Goal: Task Accomplishment & Management: Complete application form

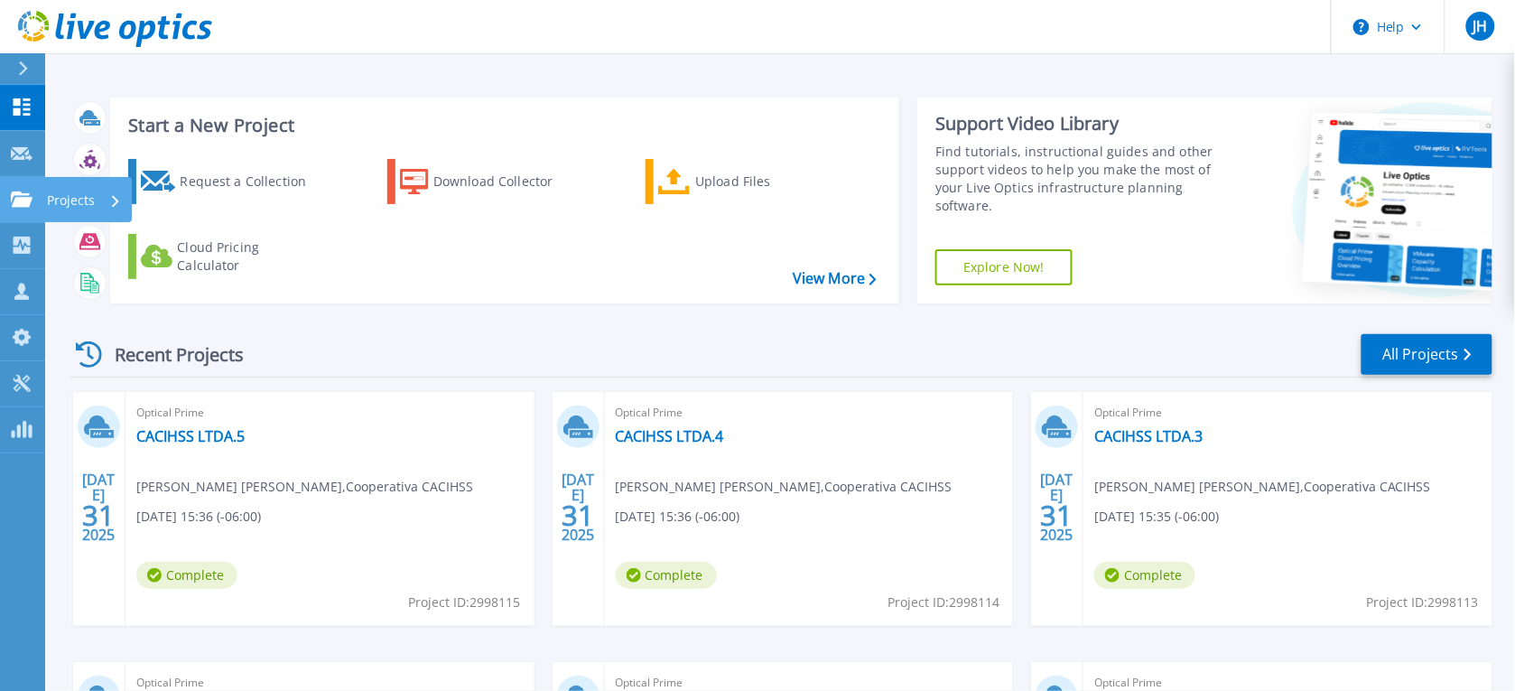
click at [14, 197] on icon at bounding box center [22, 198] width 22 height 15
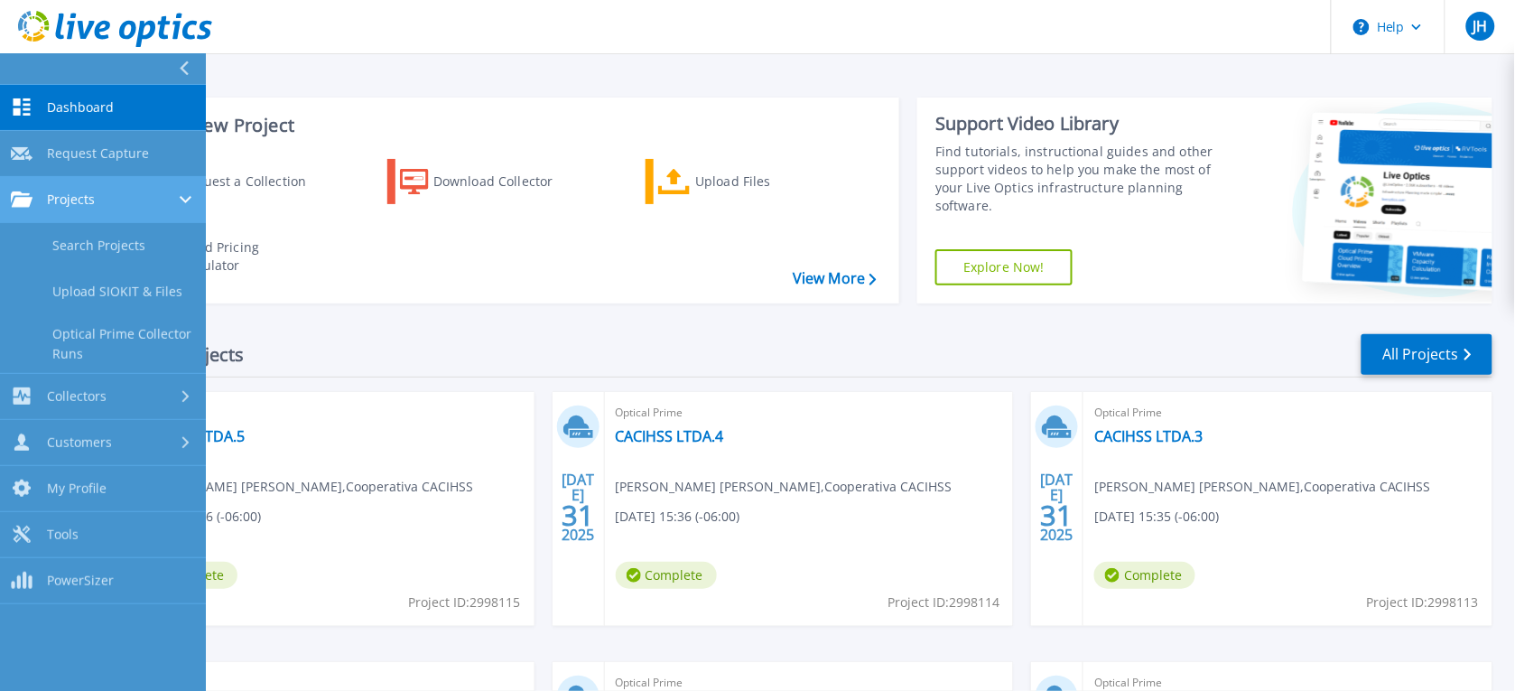
click at [79, 200] on span "Projects" at bounding box center [71, 199] width 48 height 16
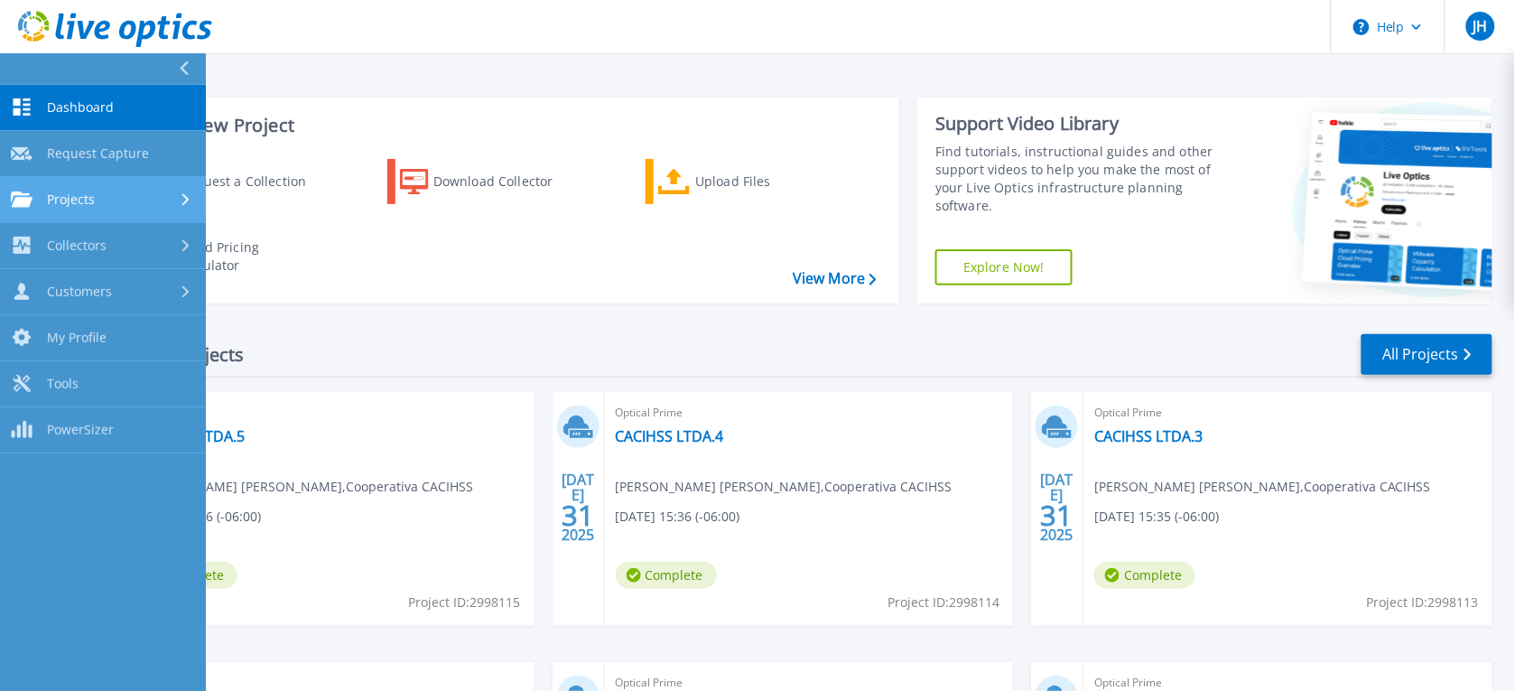
click at [79, 200] on span "Projects" at bounding box center [71, 199] width 48 height 16
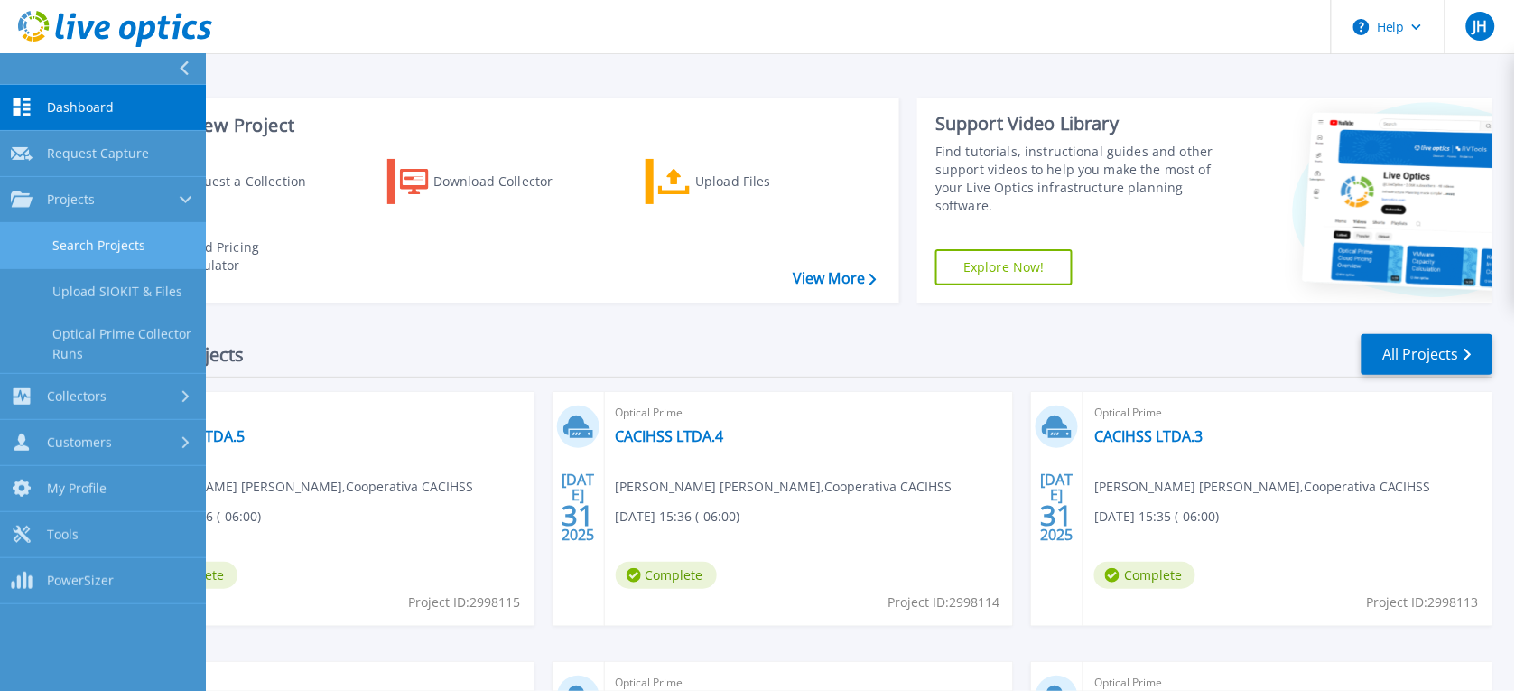
click at [135, 242] on link "Search Projects" at bounding box center [103, 246] width 206 height 46
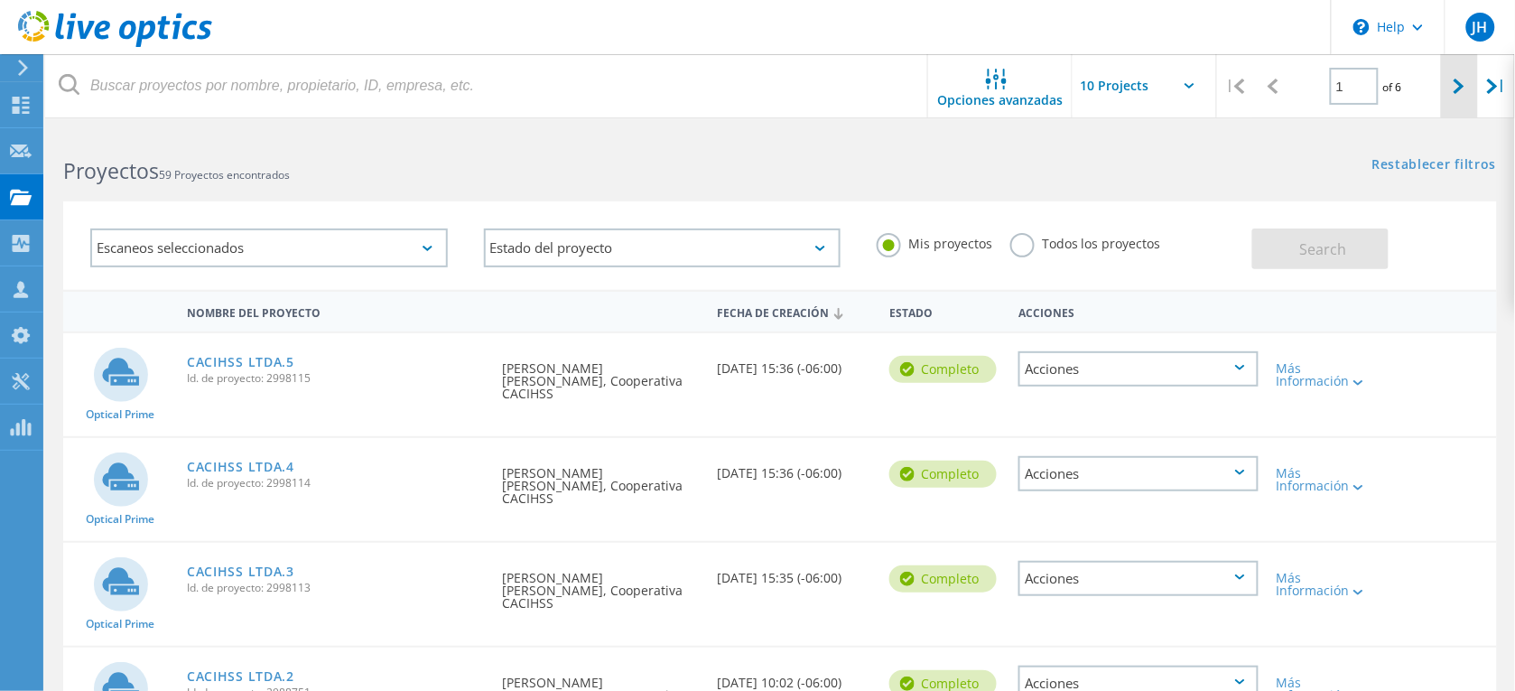
click at [1464, 84] on icon at bounding box center [1459, 86] width 11 height 15
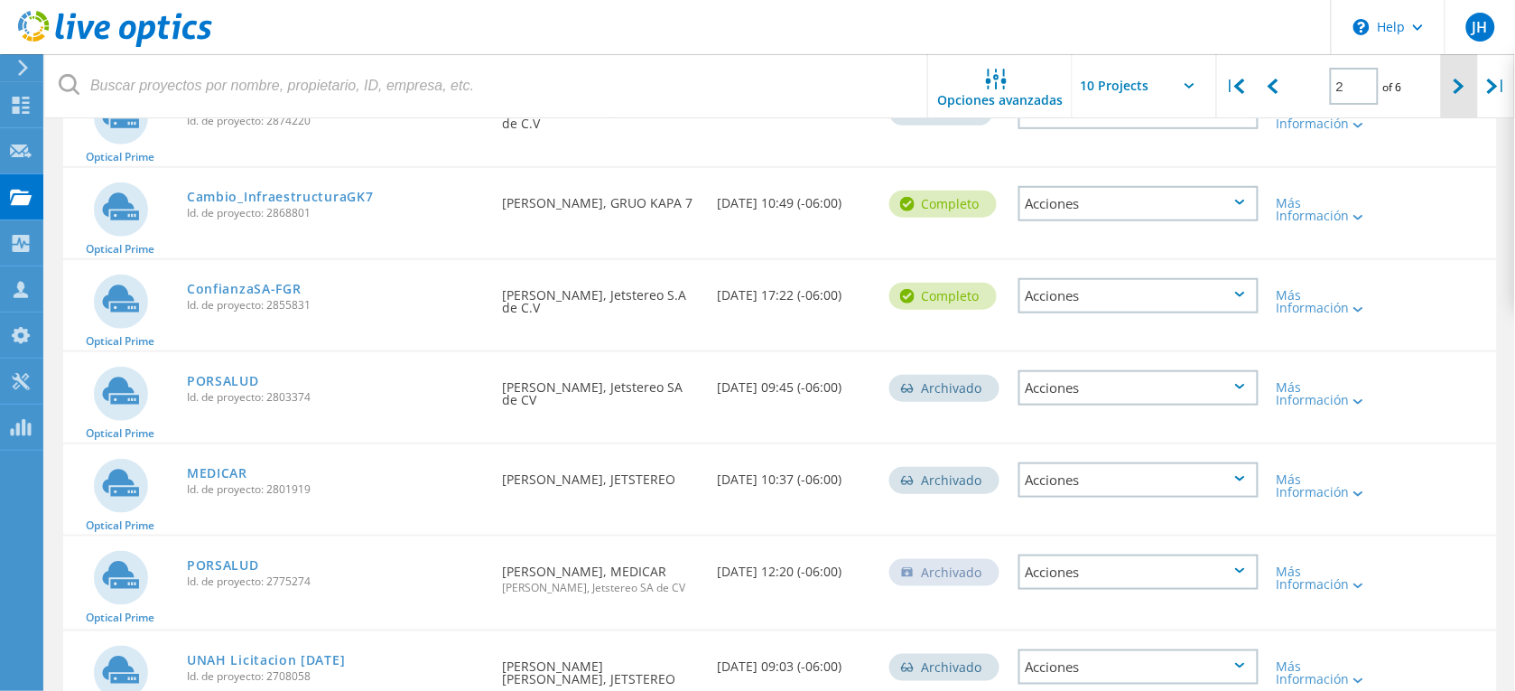
scroll to position [256, 0]
click at [1452, 90] on div at bounding box center [1459, 86] width 37 height 64
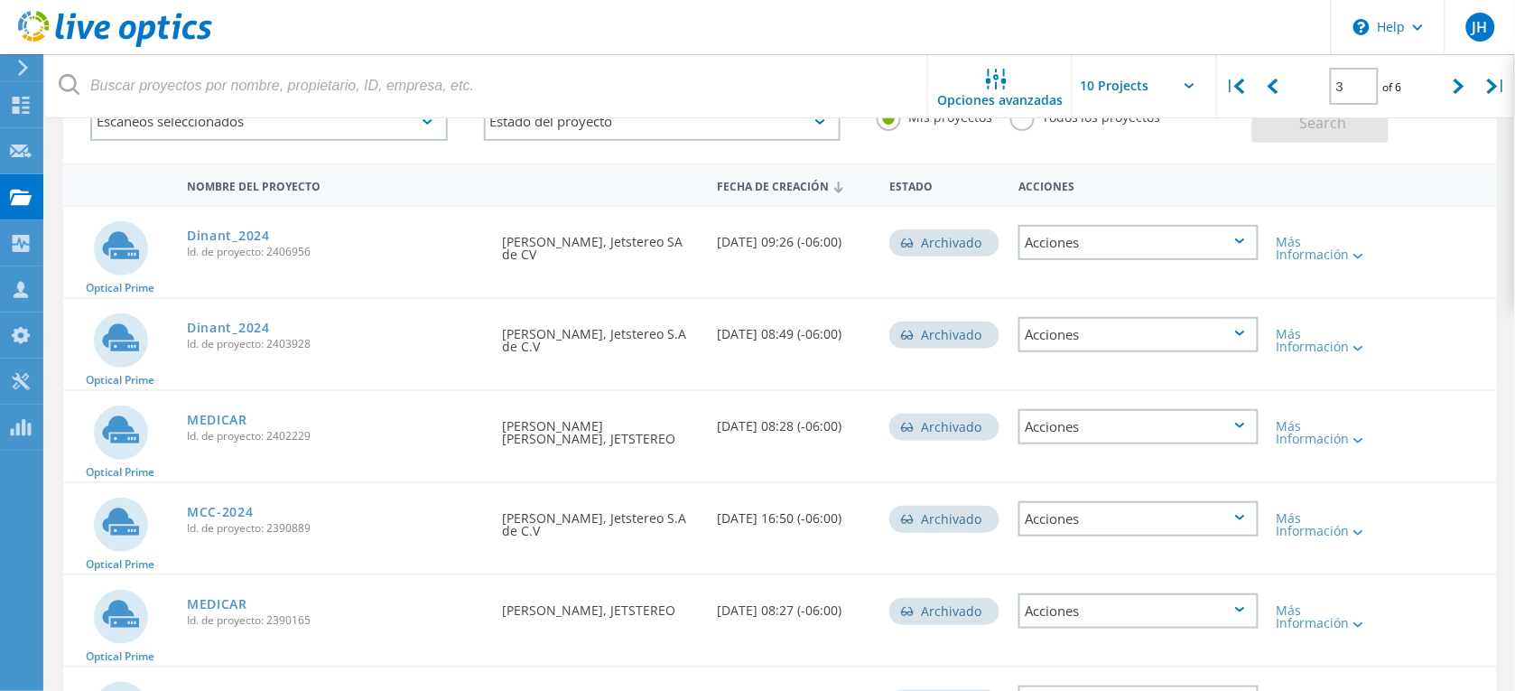
scroll to position [0, 0]
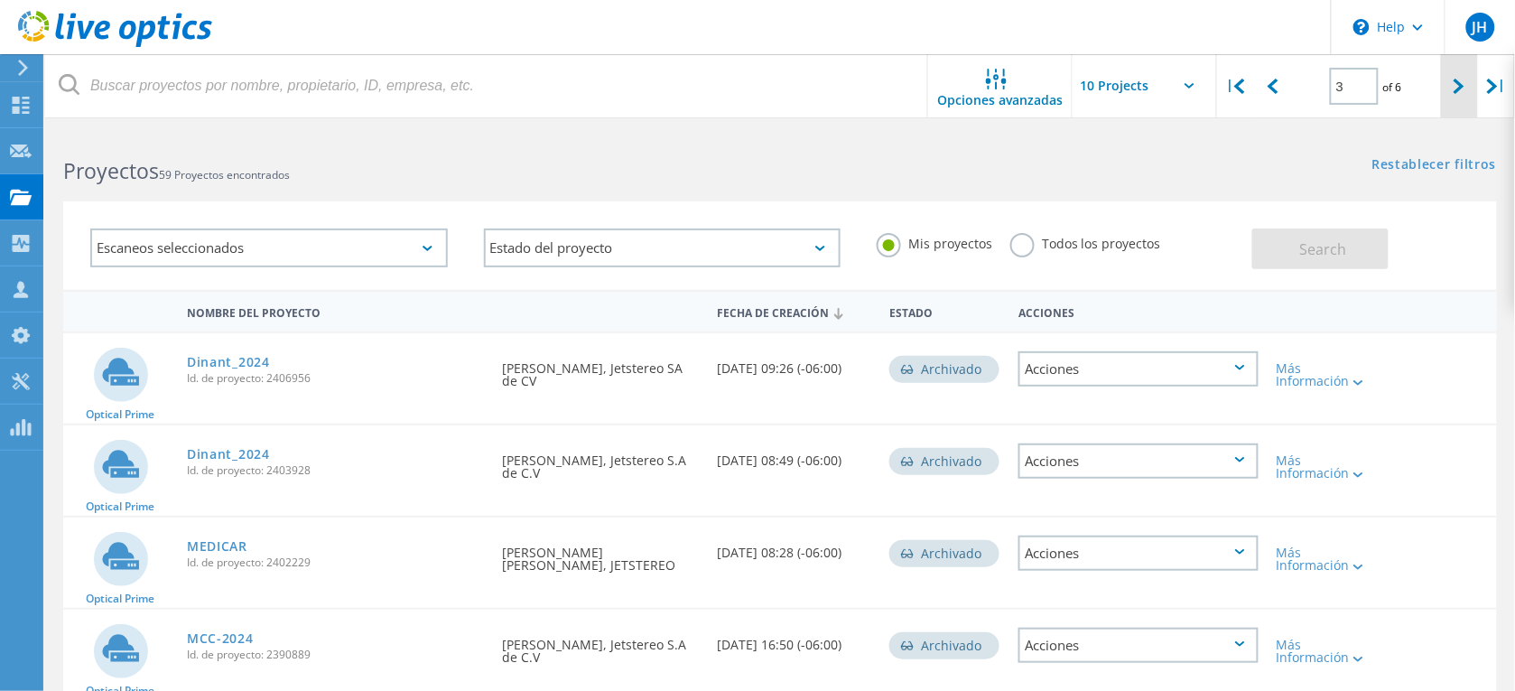
click at [1454, 84] on icon at bounding box center [1459, 86] width 11 height 15
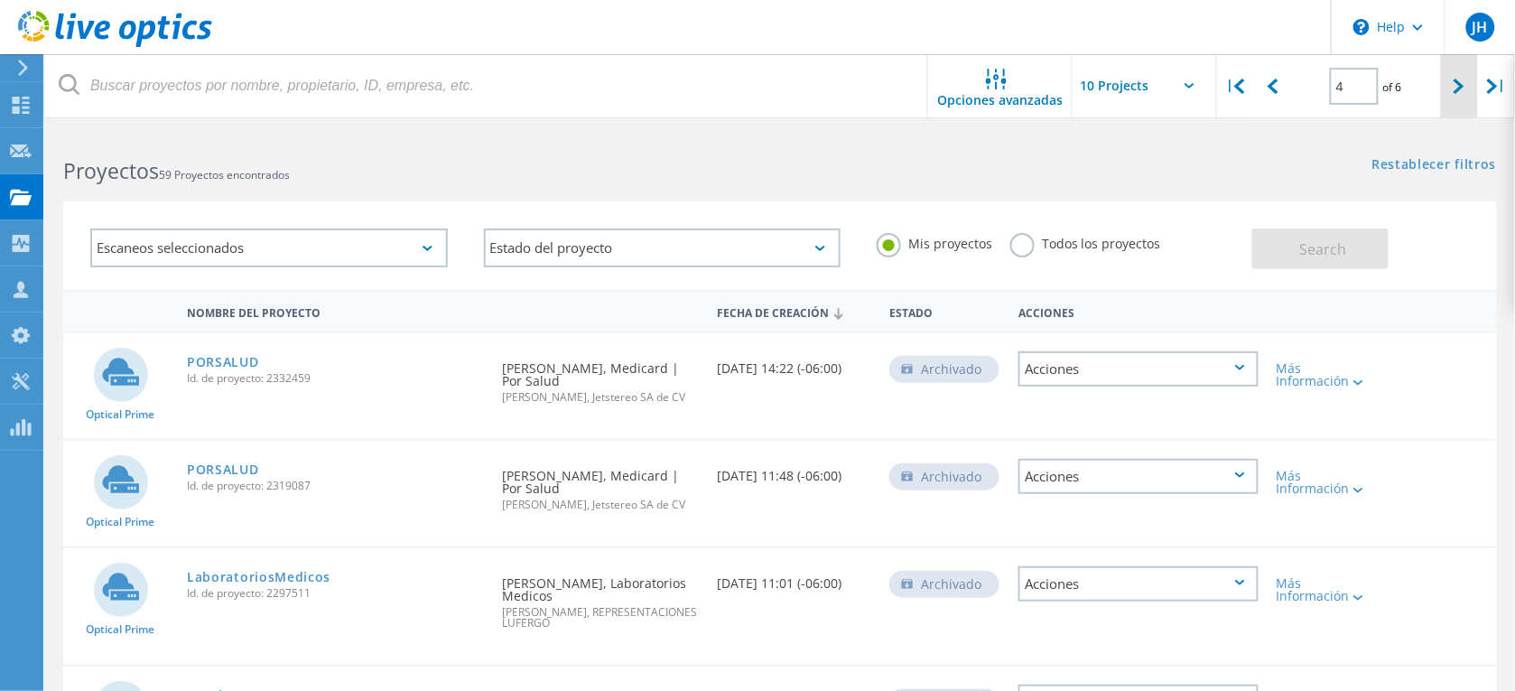
click at [1473, 88] on div at bounding box center [1459, 86] width 37 height 64
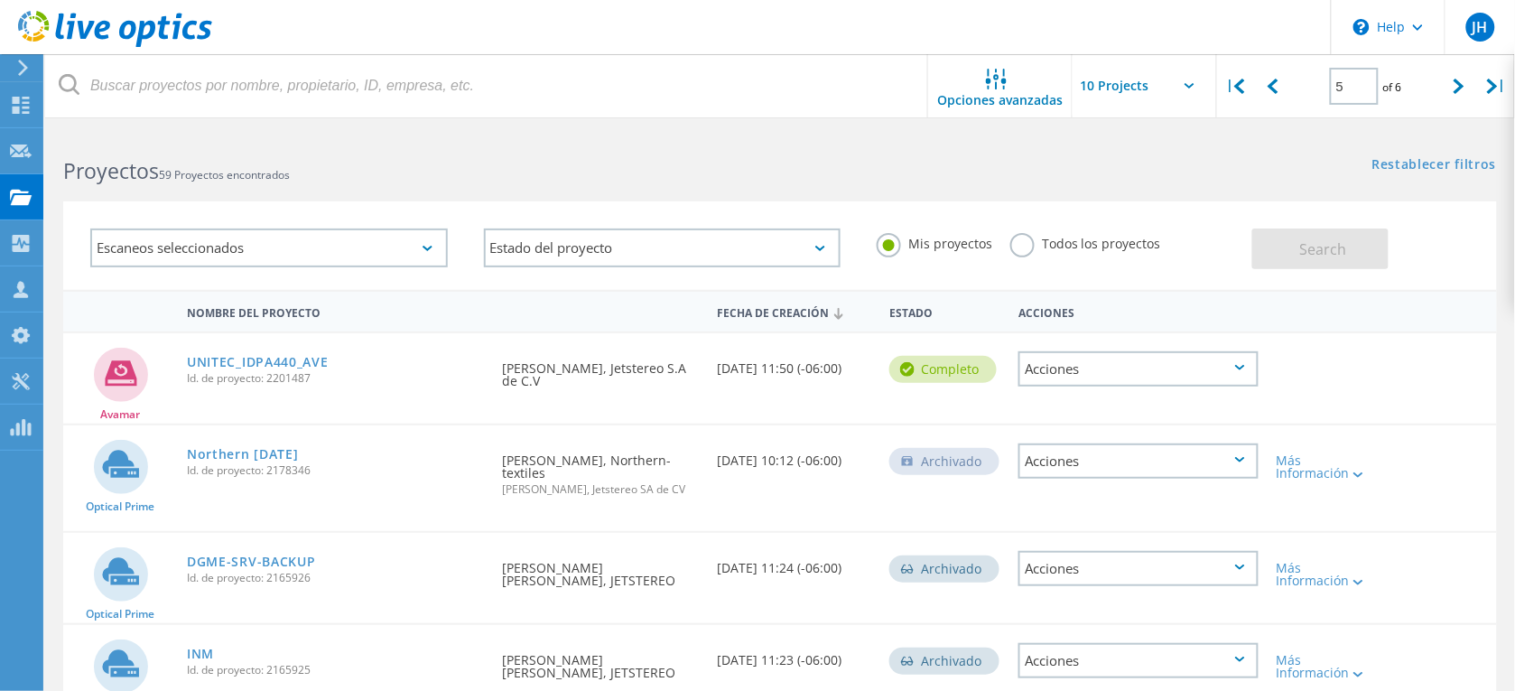
click at [406, 485] on div "Northern 19-06-23 Id. de proyecto: 2178346" at bounding box center [335, 459] width 315 height 69
click at [1454, 88] on icon at bounding box center [1459, 86] width 11 height 15
type input "6"
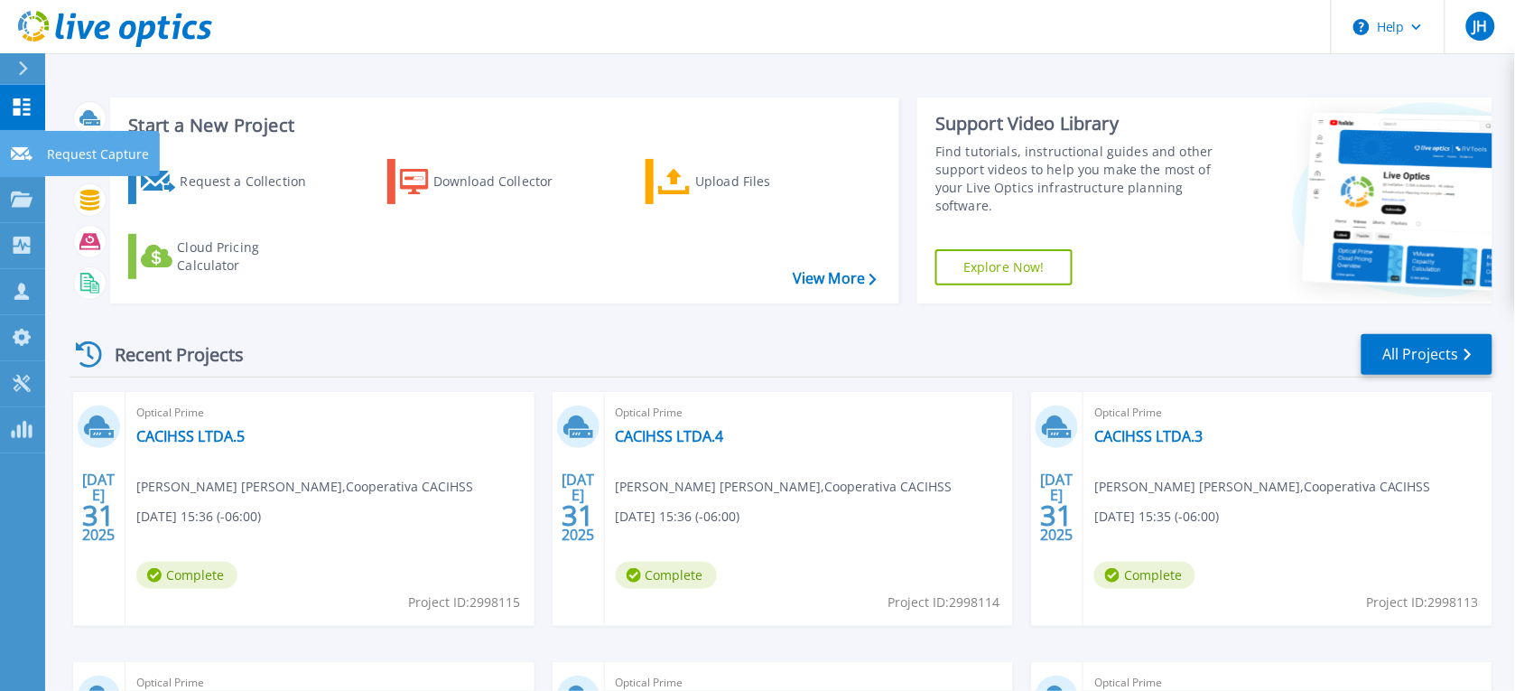
click at [28, 156] on icon at bounding box center [22, 154] width 22 height 14
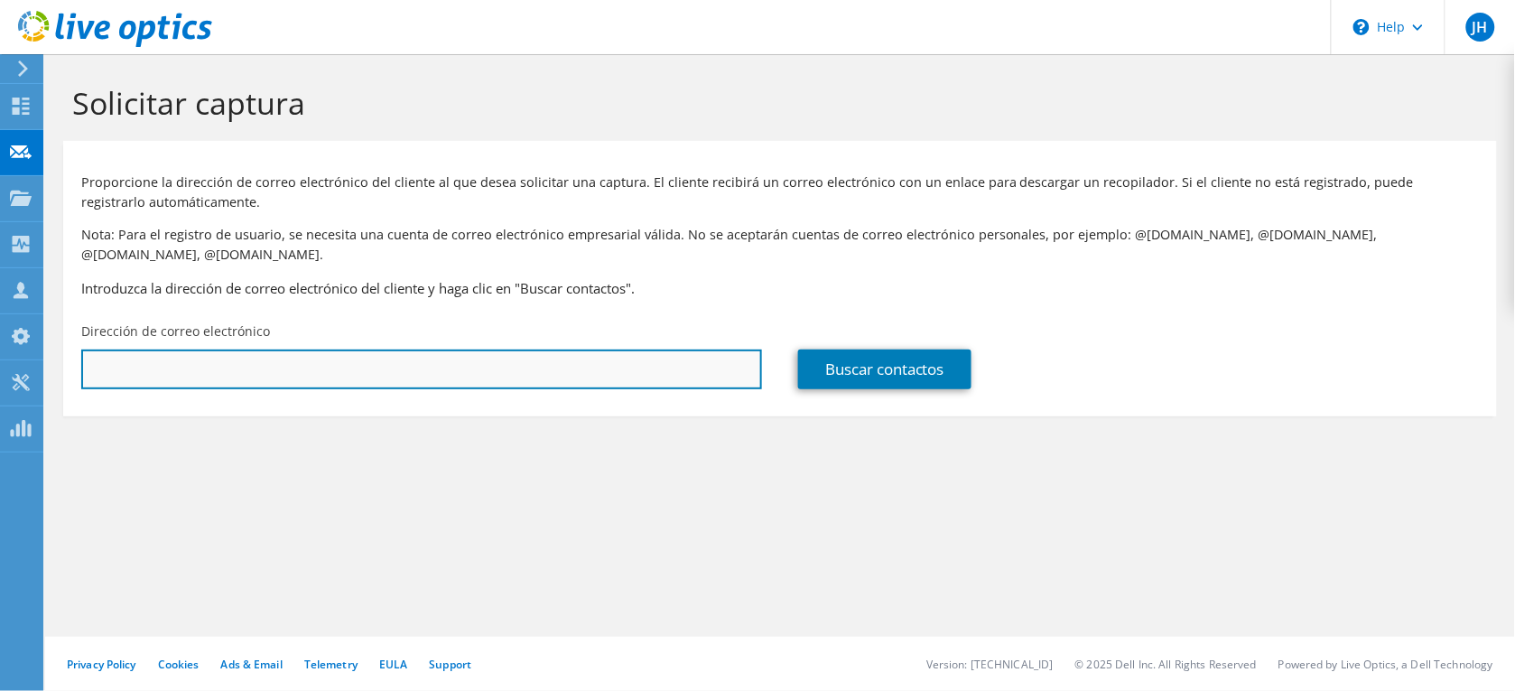
click at [213, 352] on input "text" at bounding box center [421, 369] width 681 height 40
click at [116, 349] on input "text" at bounding box center [421, 369] width 681 height 40
paste input "dbanegas@pespirense.hn"
type input "dbanegas@pespirense.hn"
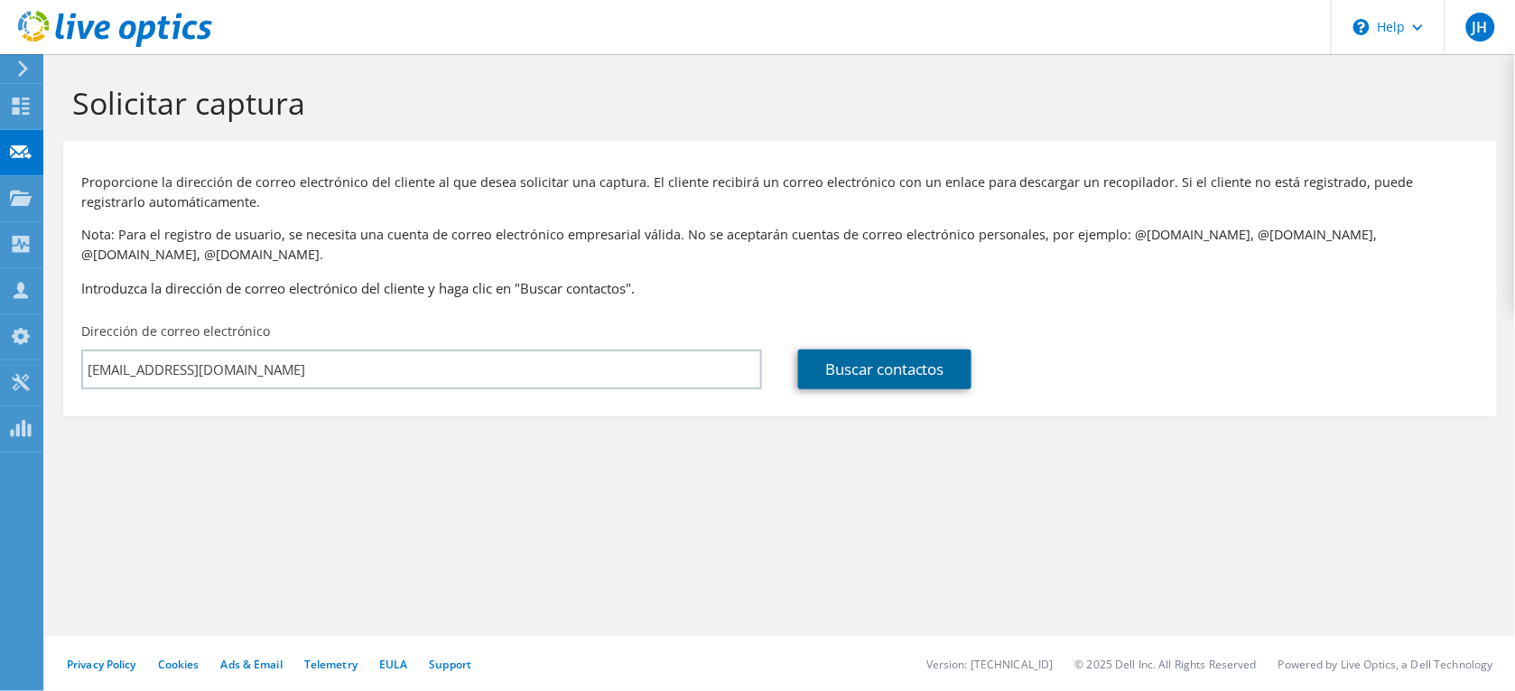
click at [858, 349] on link "Buscar contactos" at bounding box center [884, 369] width 173 height 40
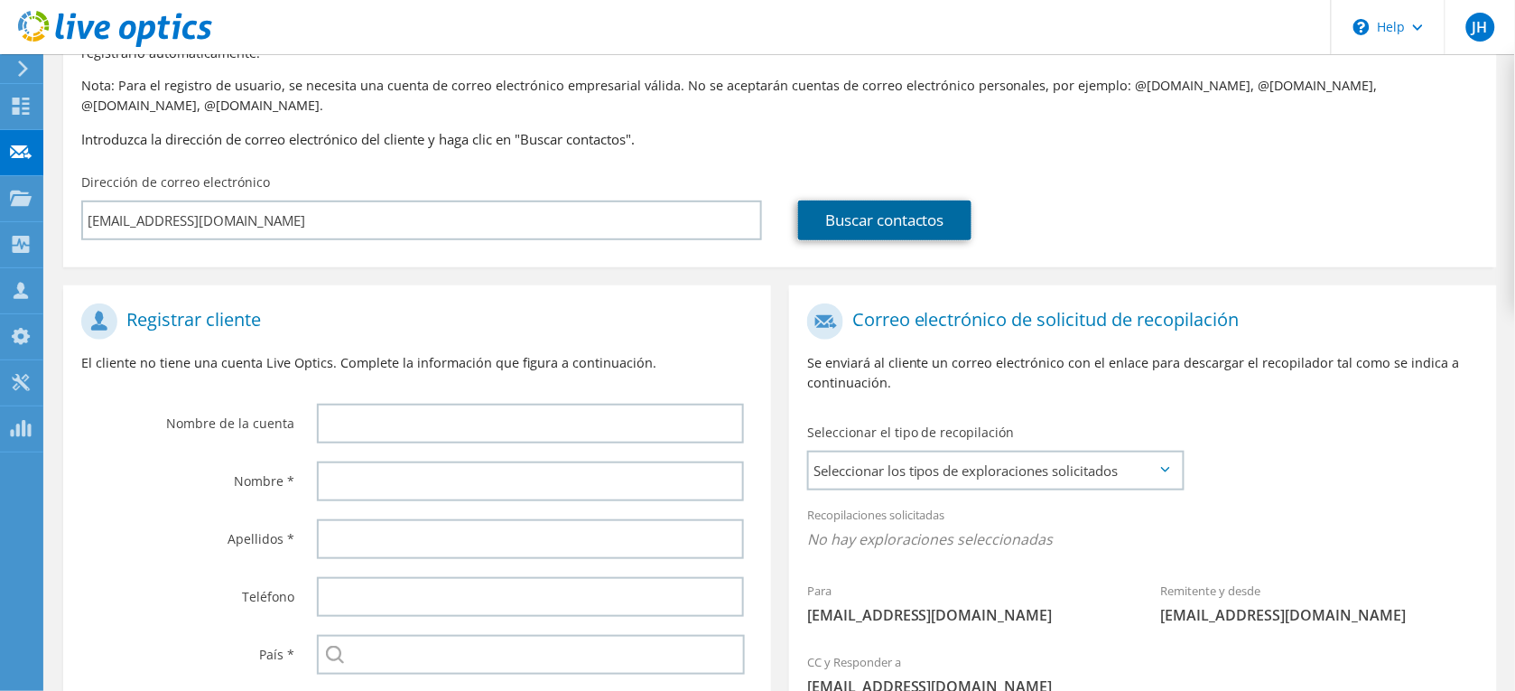
scroll to position [336, 0]
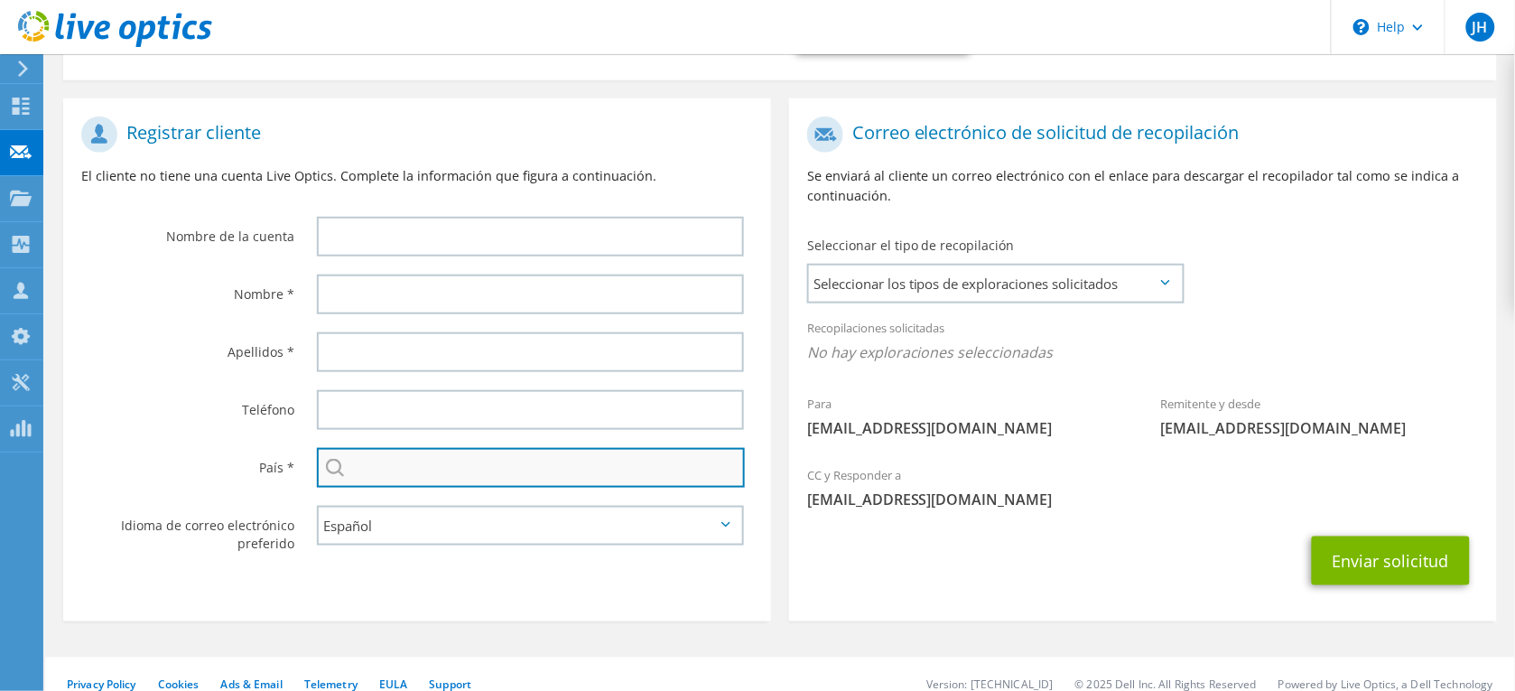
click at [435, 448] on input "text" at bounding box center [531, 468] width 428 height 40
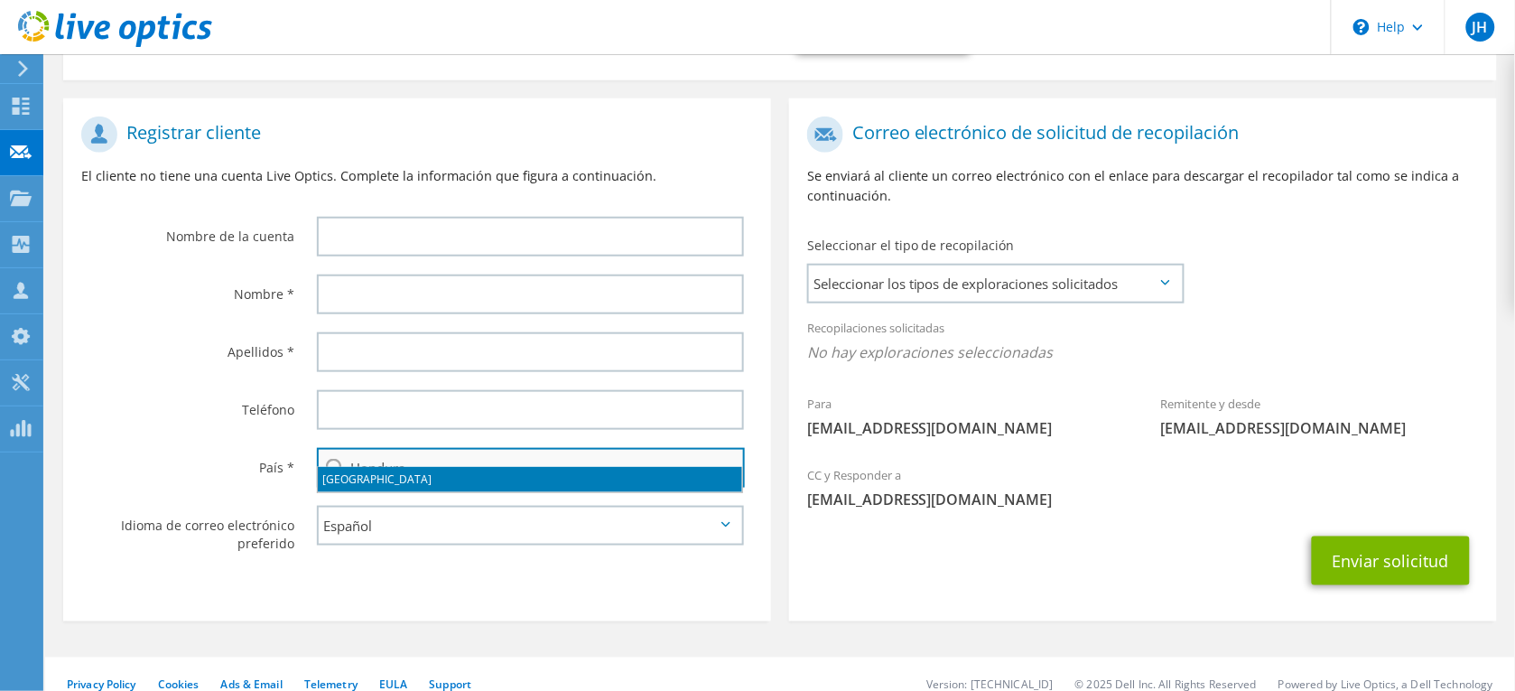
type input "Honduras"
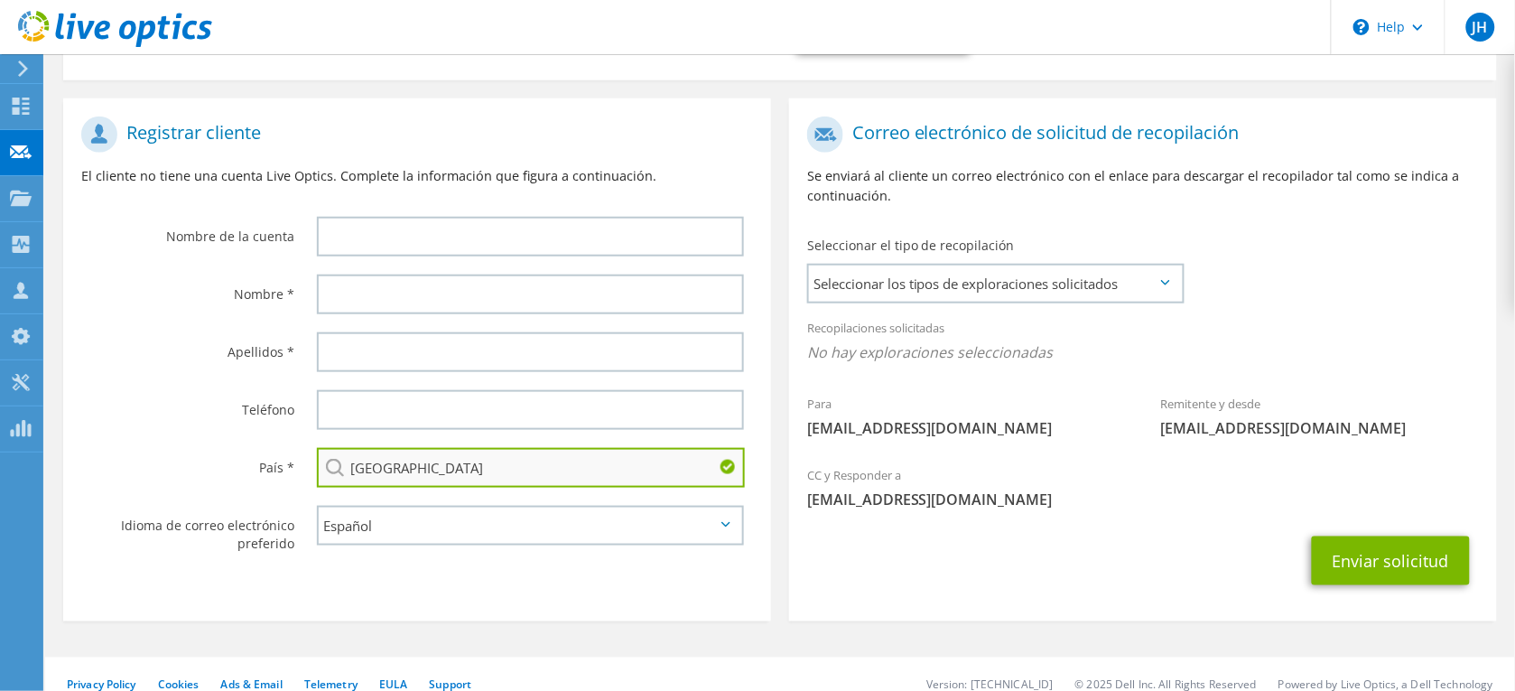
type input "Cooperativa CACIHSS"
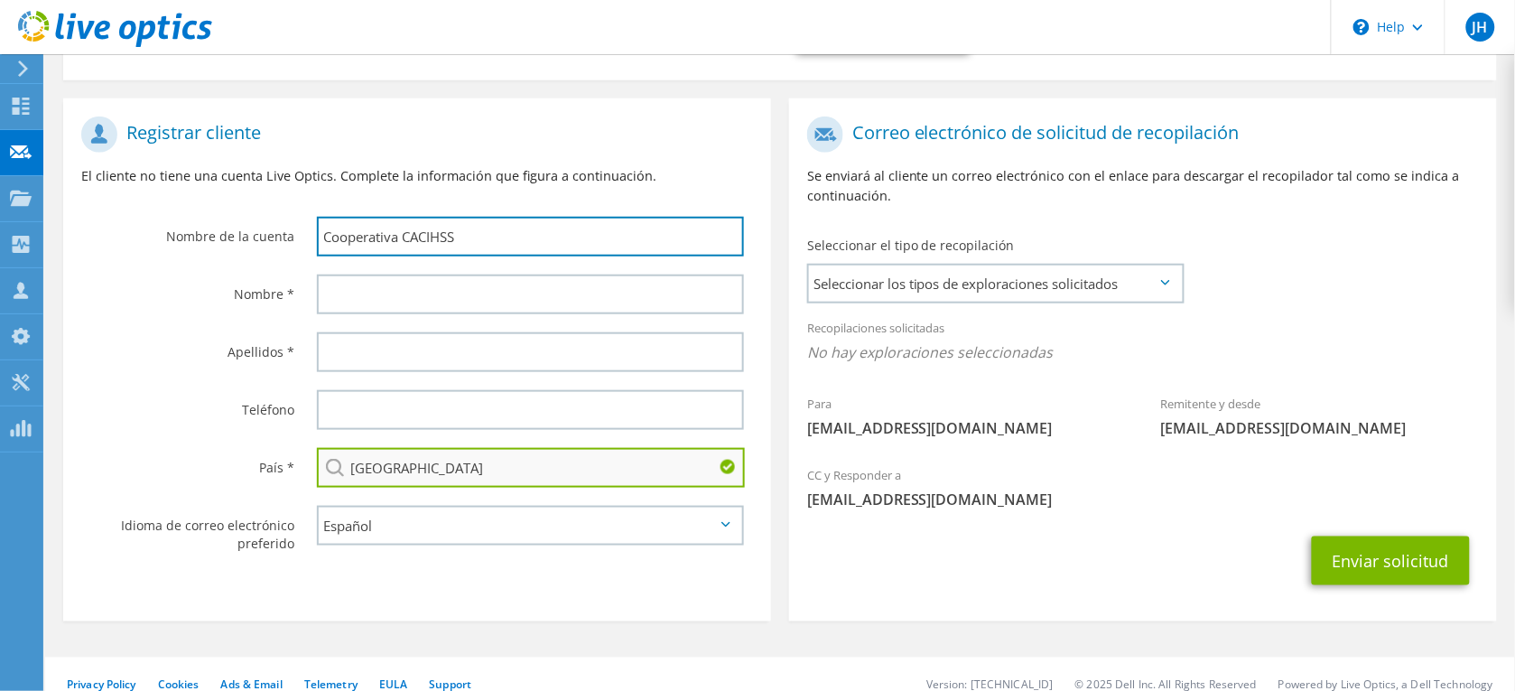
type input "Carlos"
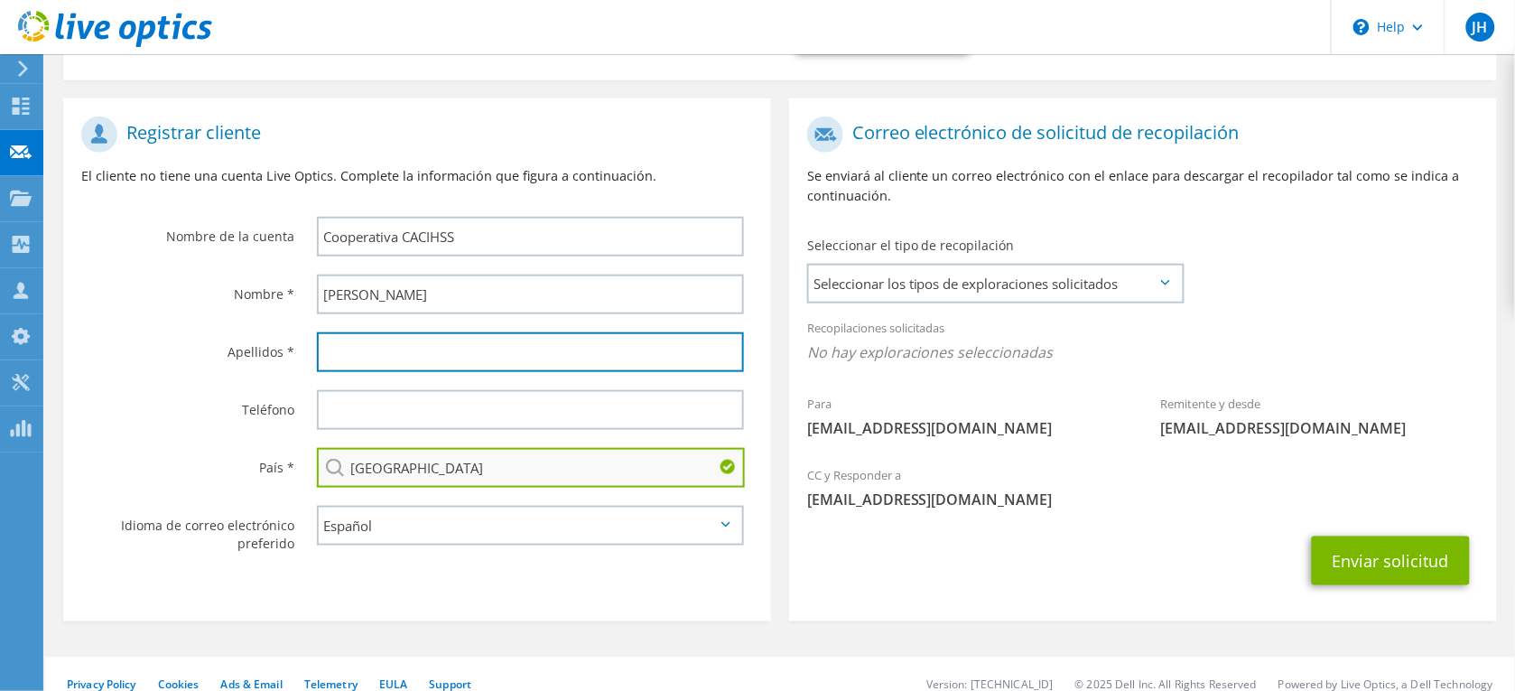
type input "Rodriguez"
type input "96960141"
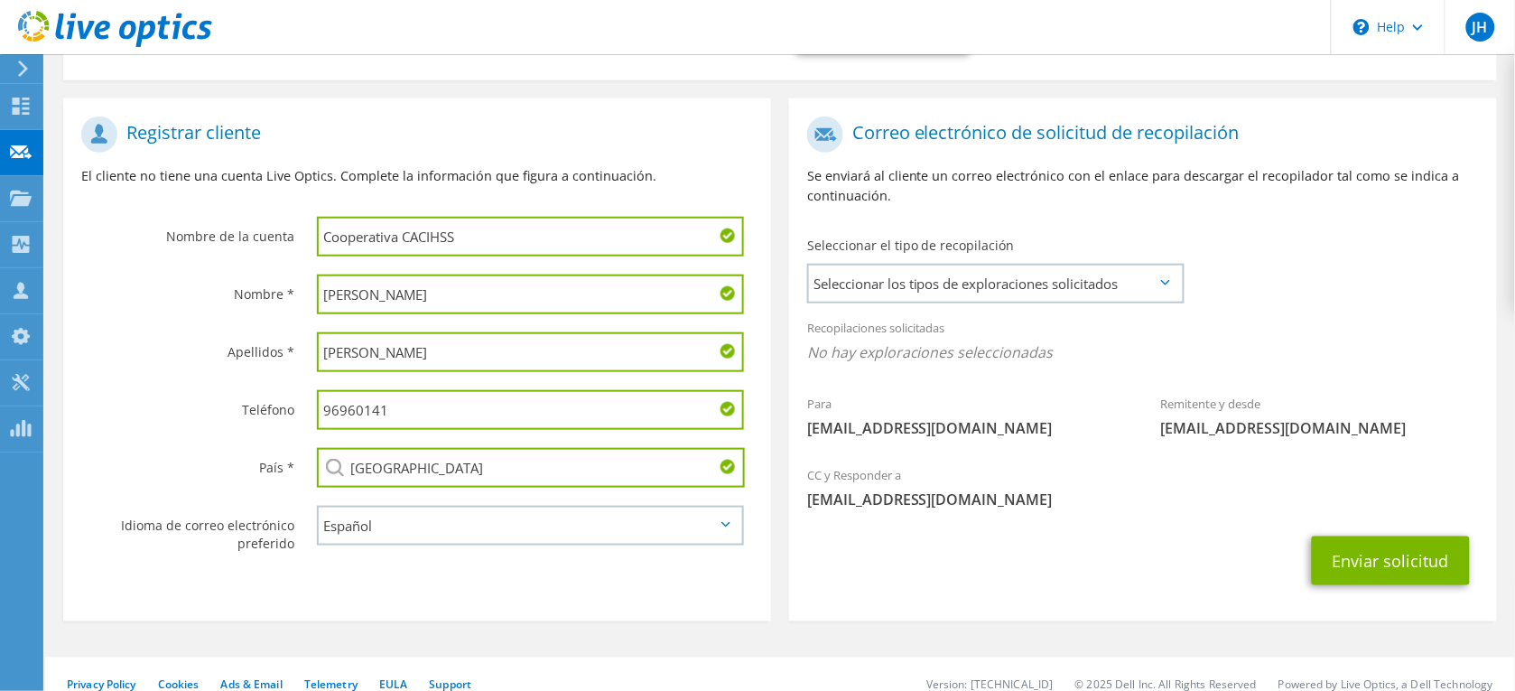
type input "[GEOGRAPHIC_DATA]"
click at [549, 217] on input "Cooperativa CACIHSS" at bounding box center [530, 237] width 427 height 40
drag, startPoint x: 594, startPoint y: 215, endPoint x: 271, endPoint y: 210, distance: 323.2
click at [271, 210] on div "Nombre de la cuenta Cooperativa CACIHSS" at bounding box center [417, 186] width 708 height 158
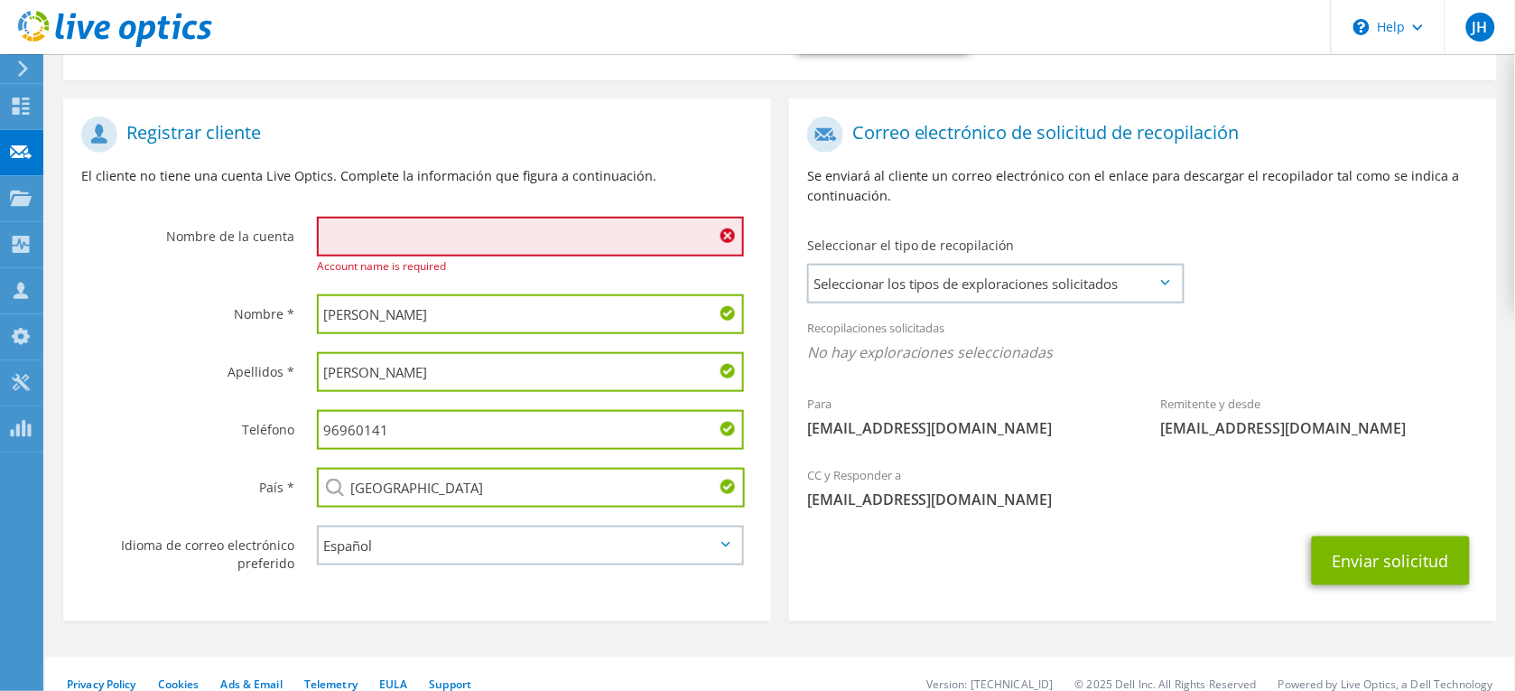
click at [376, 217] on input "text" at bounding box center [530, 237] width 427 height 40
paste input "Cooperativa Pespirense"
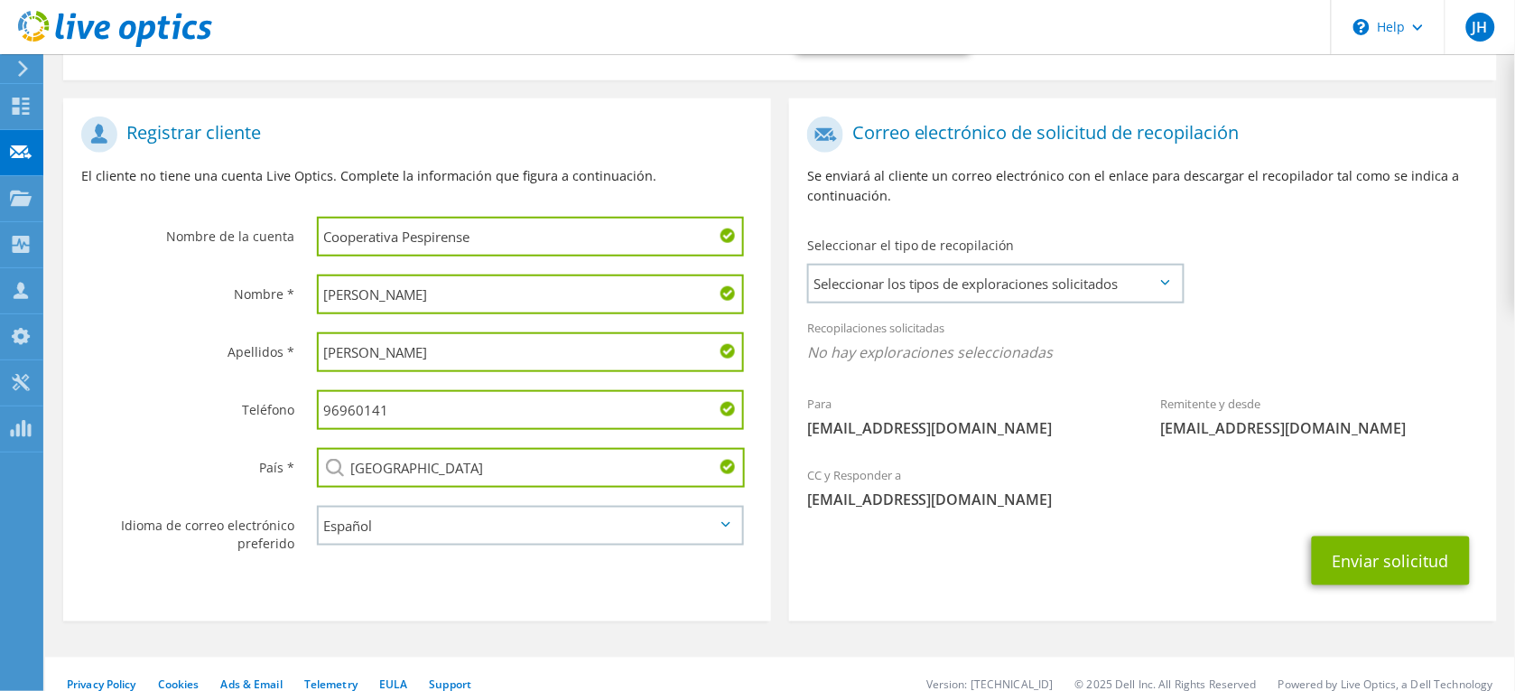
type input "Cooperativa Pespirense"
click at [421, 278] on input "Carlos" at bounding box center [530, 294] width 427 height 40
drag, startPoint x: 569, startPoint y: 284, endPoint x: -5, endPoint y: 246, distance: 574.6
click at [0, 246] on html "JH Asociado de canal Jherico Hidalgo jherico.hidalgo@jetstereo.com Jetstereo SA…" at bounding box center [757, 9] width 1515 height 691
type input "Gerson"
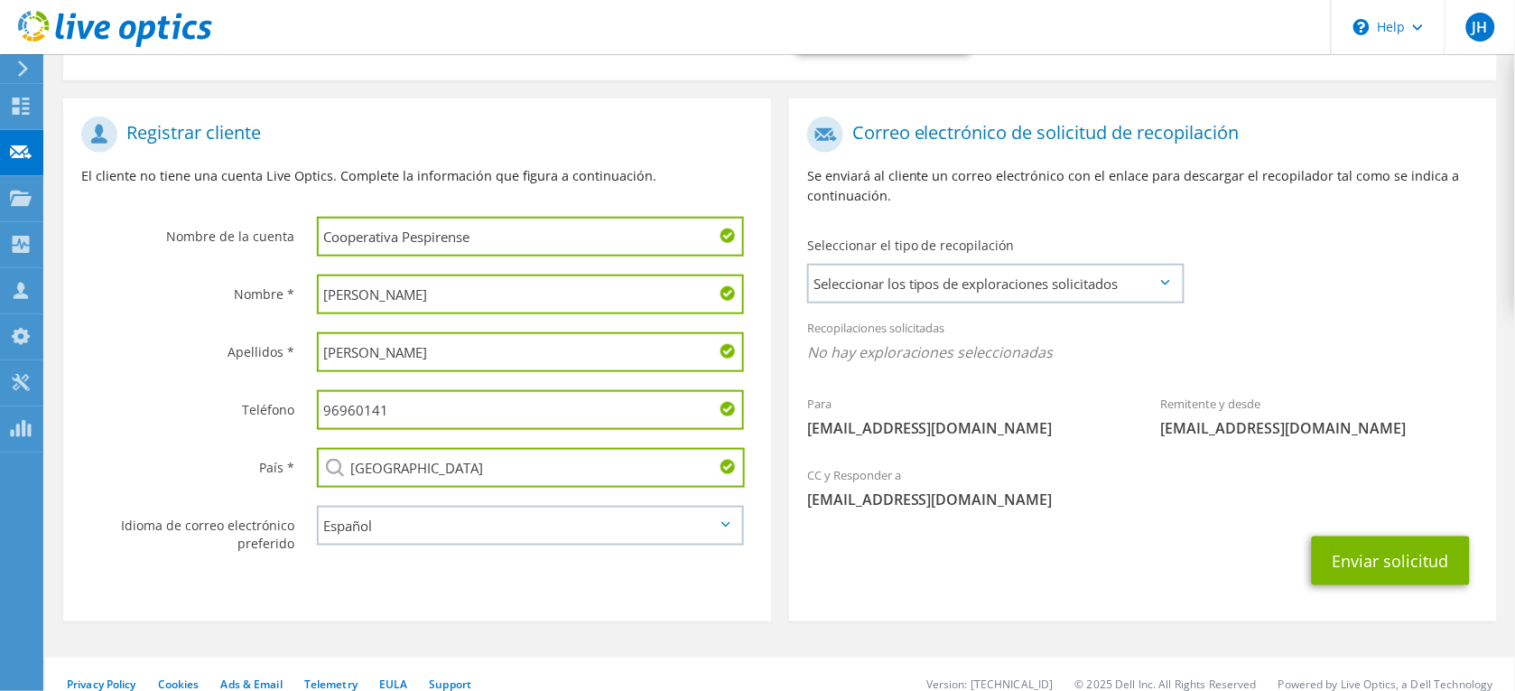
click at [474, 332] on input "Rodriguez" at bounding box center [530, 352] width 427 height 40
drag, startPoint x: 522, startPoint y: 330, endPoint x: -5, endPoint y: 305, distance: 526.9
click at [0, 305] on html "JH Asociado de canal Jherico Hidalgo jherico.hidalgo@jetstereo.com Jetstereo SA…" at bounding box center [757, 9] width 1515 height 691
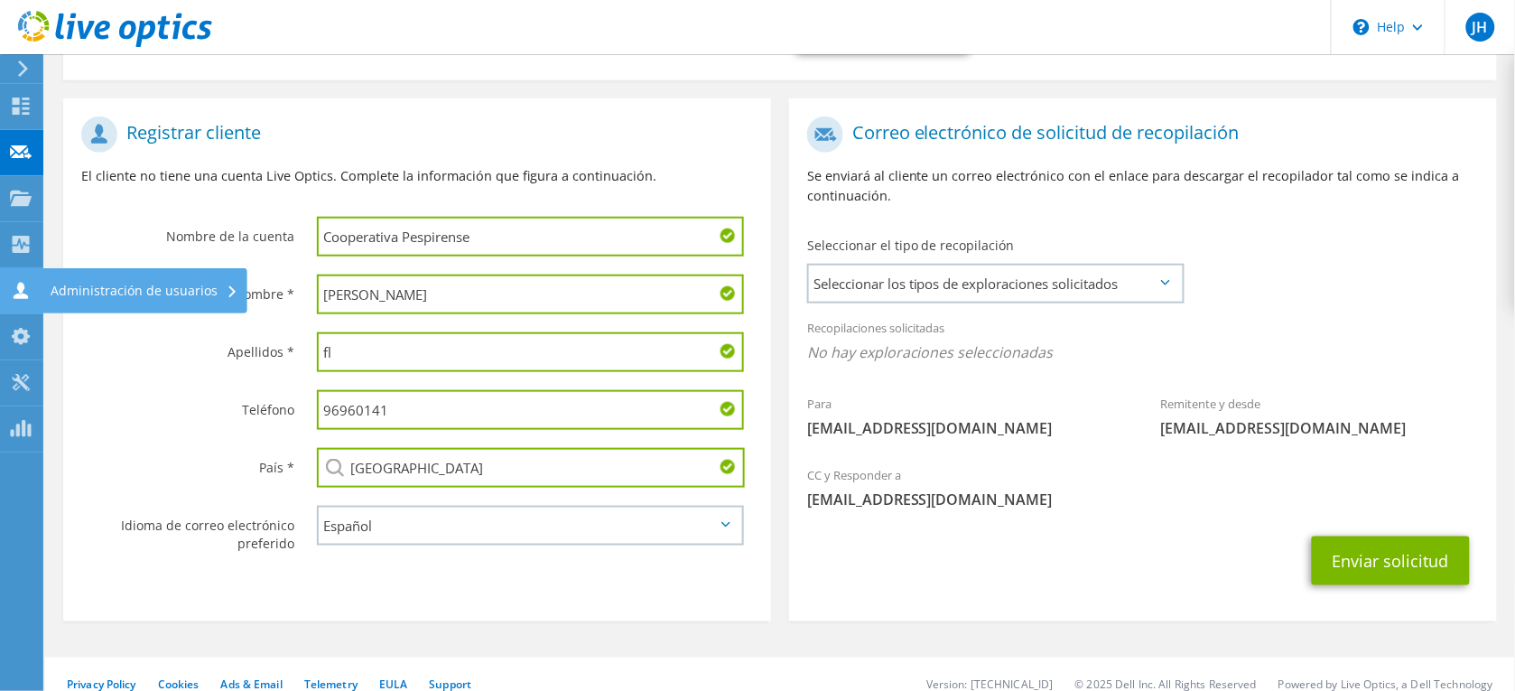
type input "f"
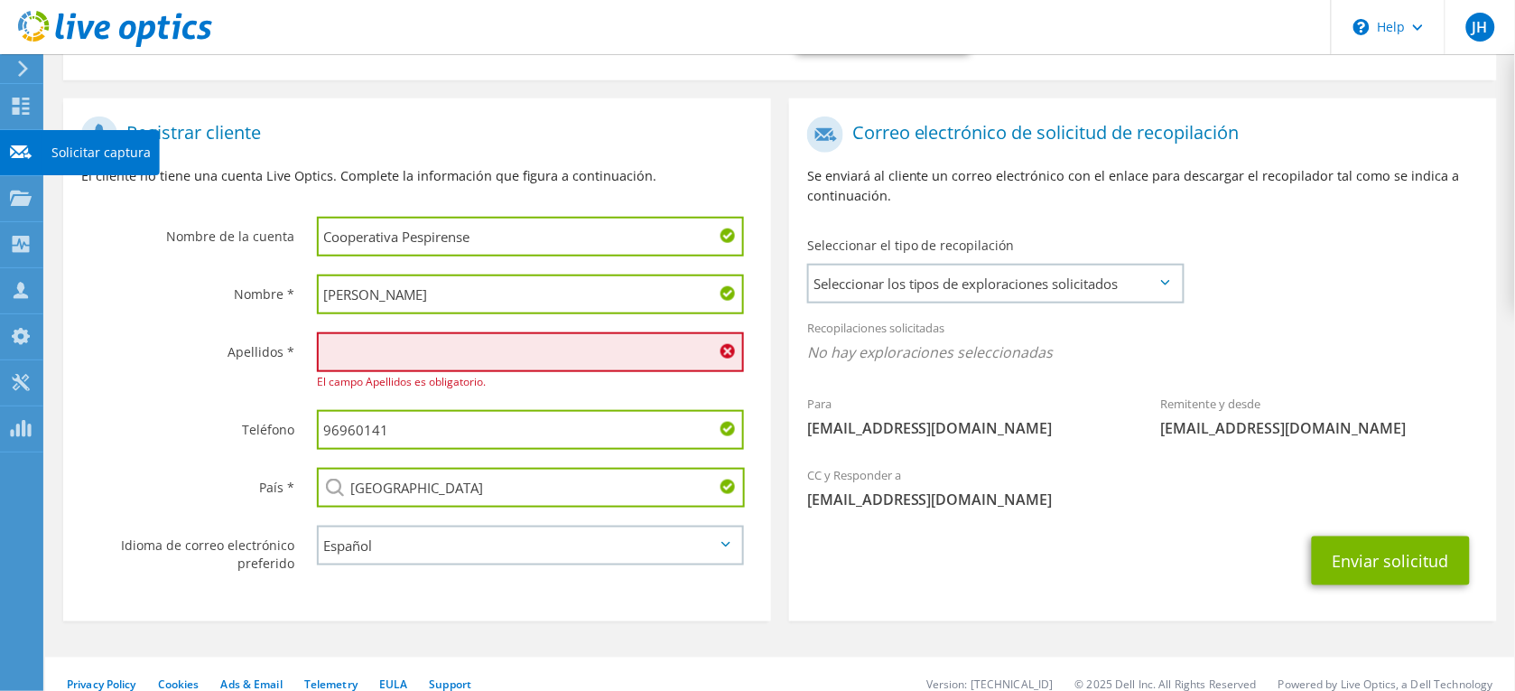
click at [73, 147] on div "Solicitar captura" at bounding box center [100, 152] width 117 height 45
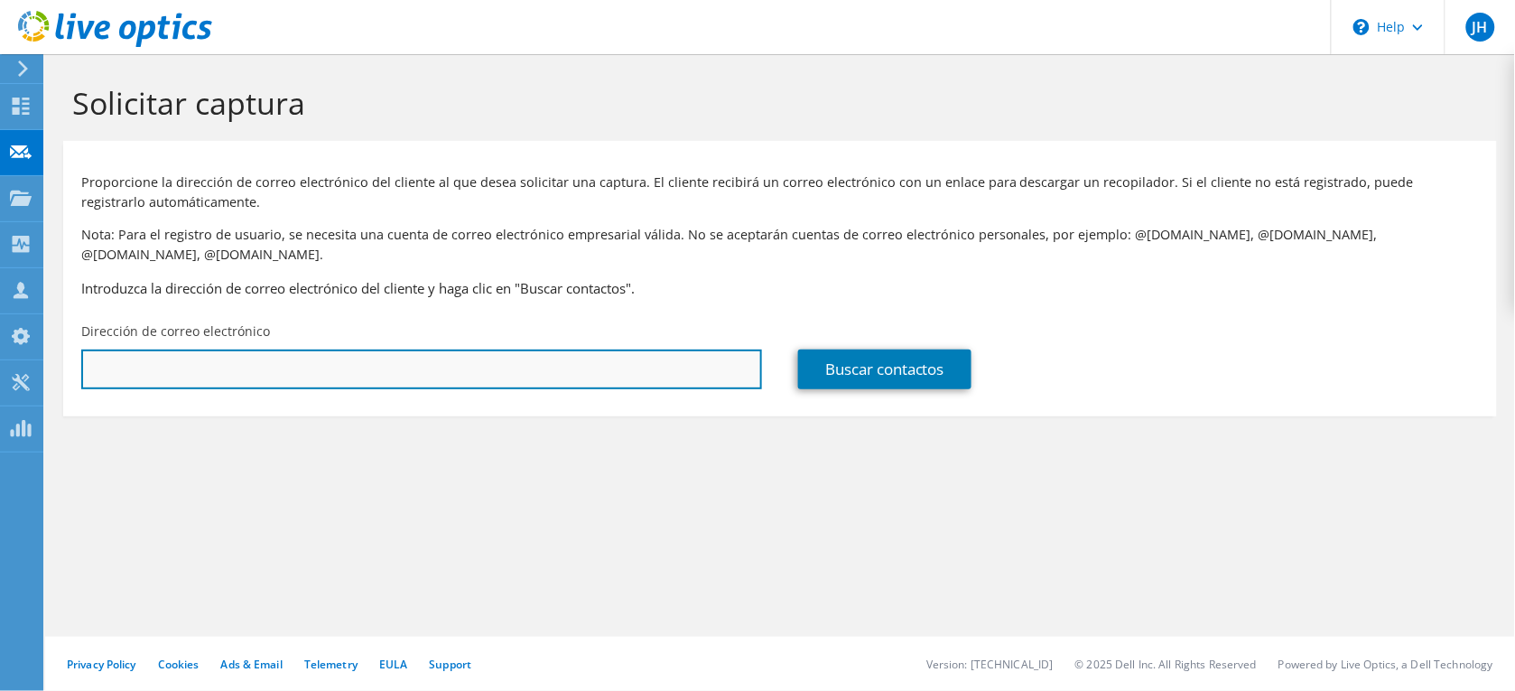
click at [195, 349] on input "text" at bounding box center [421, 369] width 681 height 40
paste input "[EMAIL_ADDRESS][DOMAIN_NAME]"
type input "[EMAIL_ADDRESS][DOMAIN_NAME]"
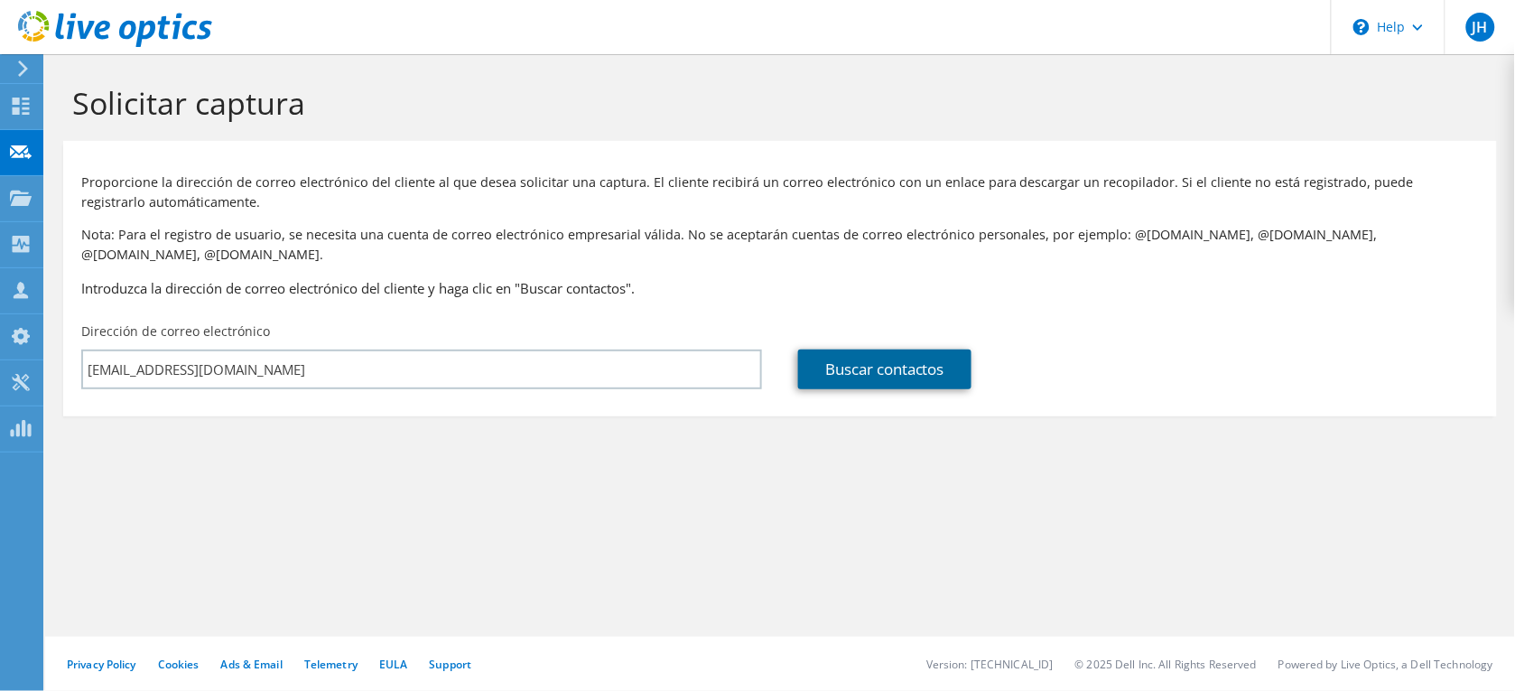
click at [859, 350] on link "Buscar contactos" at bounding box center [884, 369] width 173 height 40
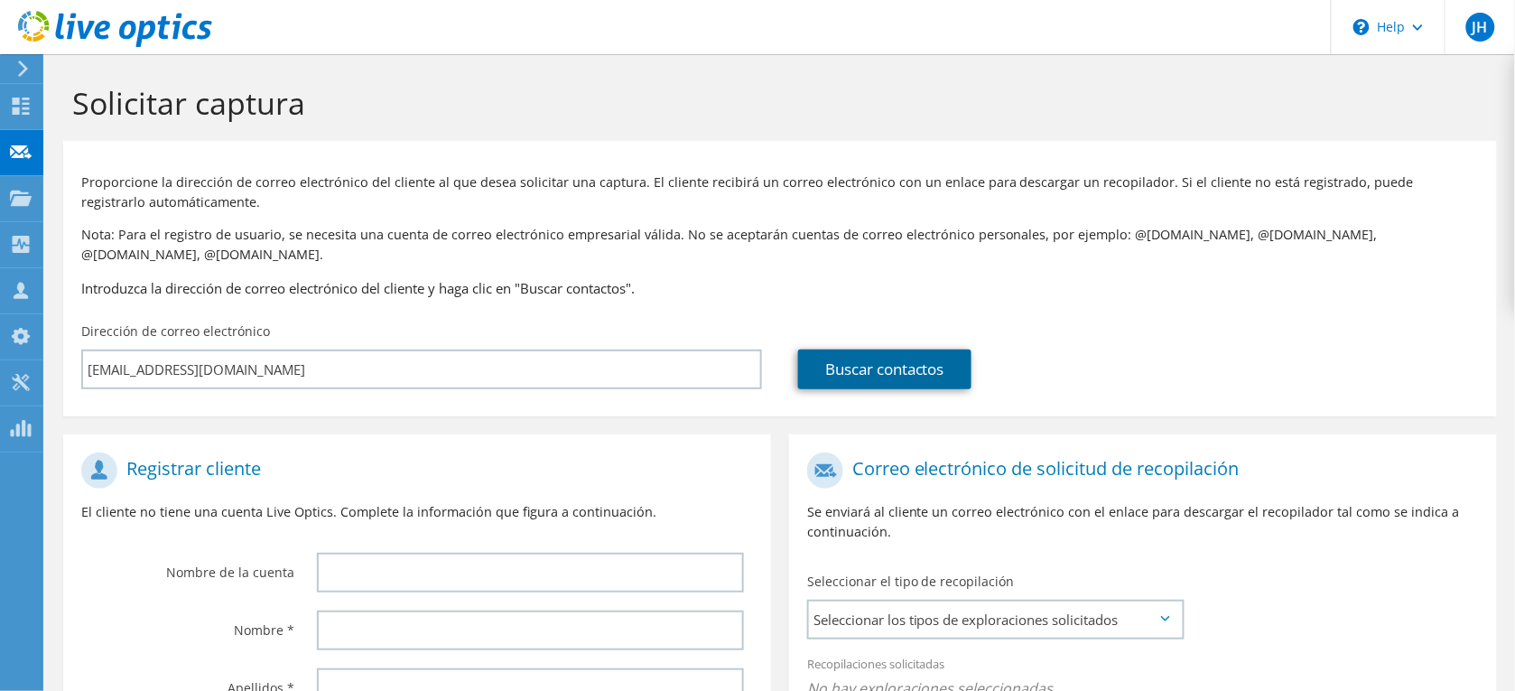
click at [878, 355] on link "Buscar contactos" at bounding box center [884, 369] width 173 height 40
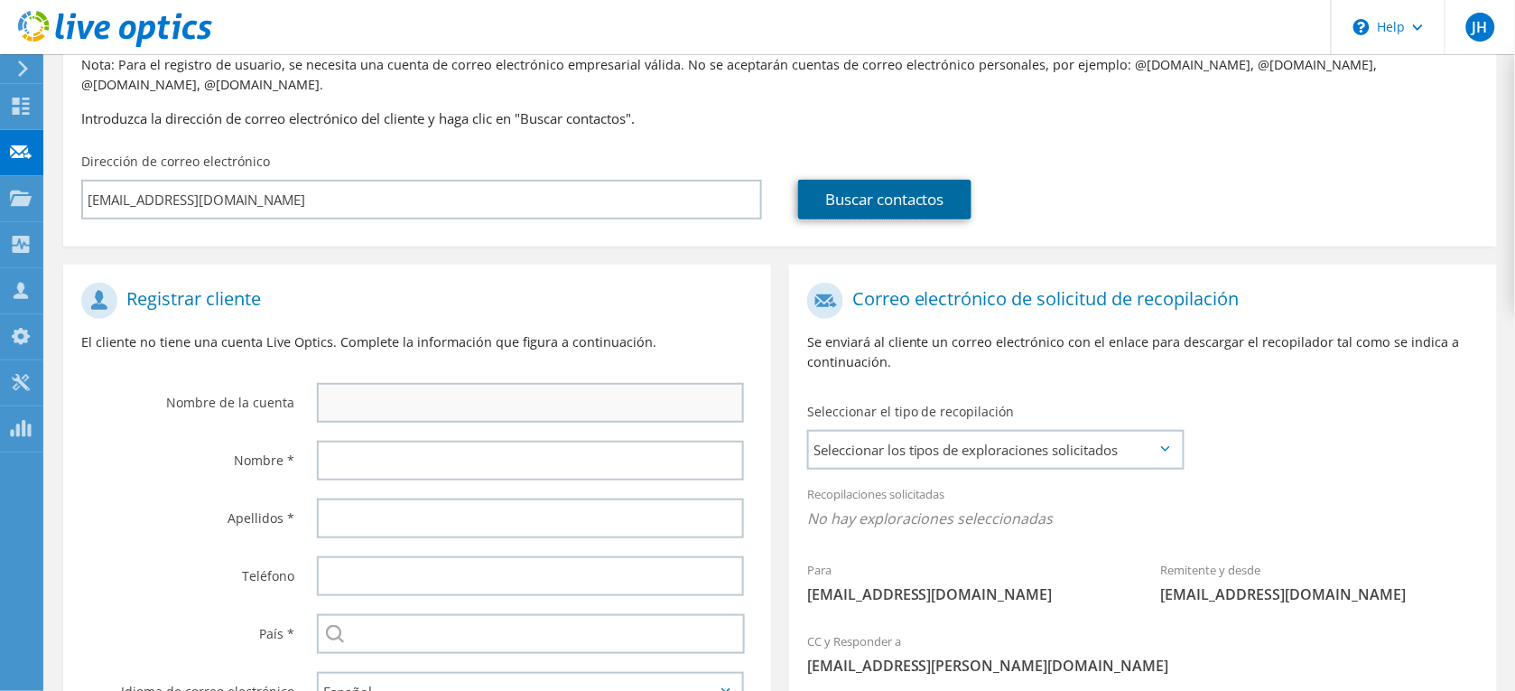
scroll to position [172, 0]
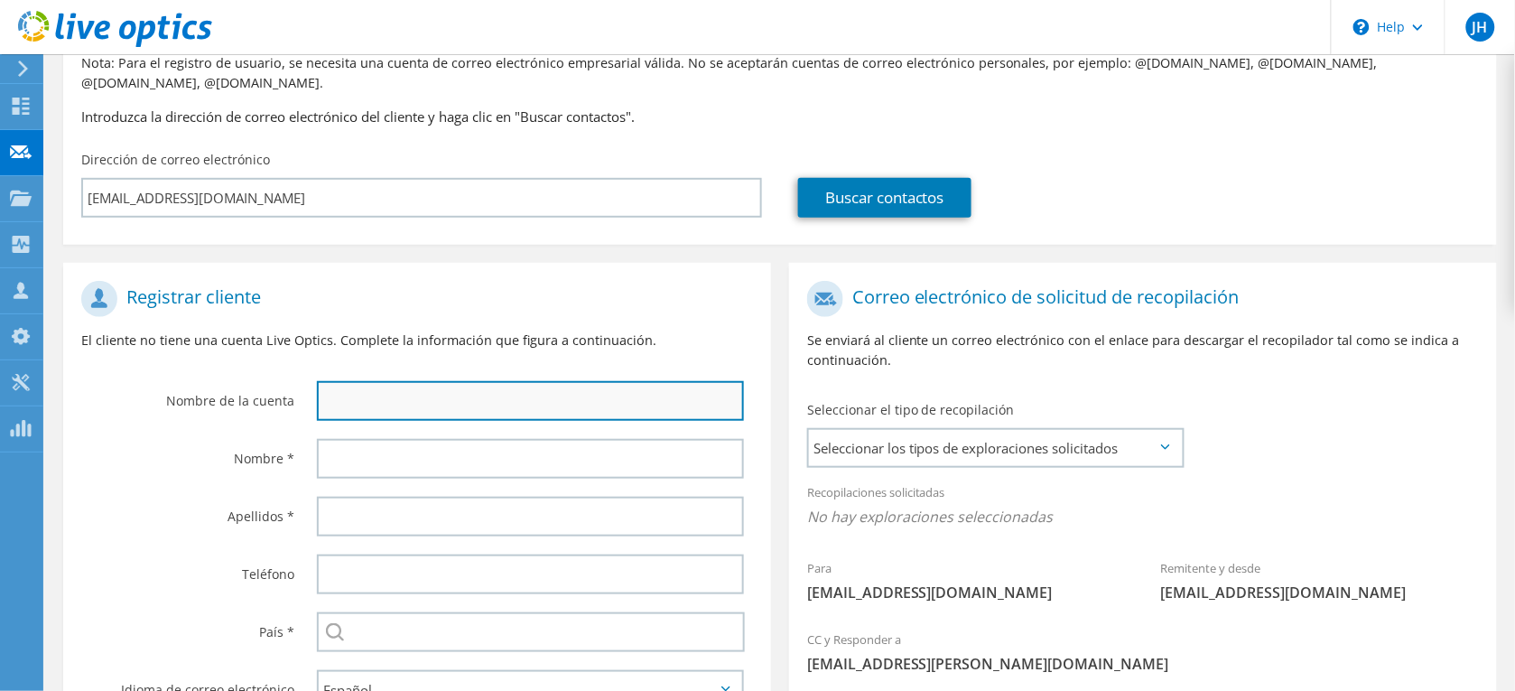
click at [371, 389] on input "text" at bounding box center [530, 401] width 427 height 40
paste input "greyes@pespirense.hn"
type input "greyes@pespirense.hn"
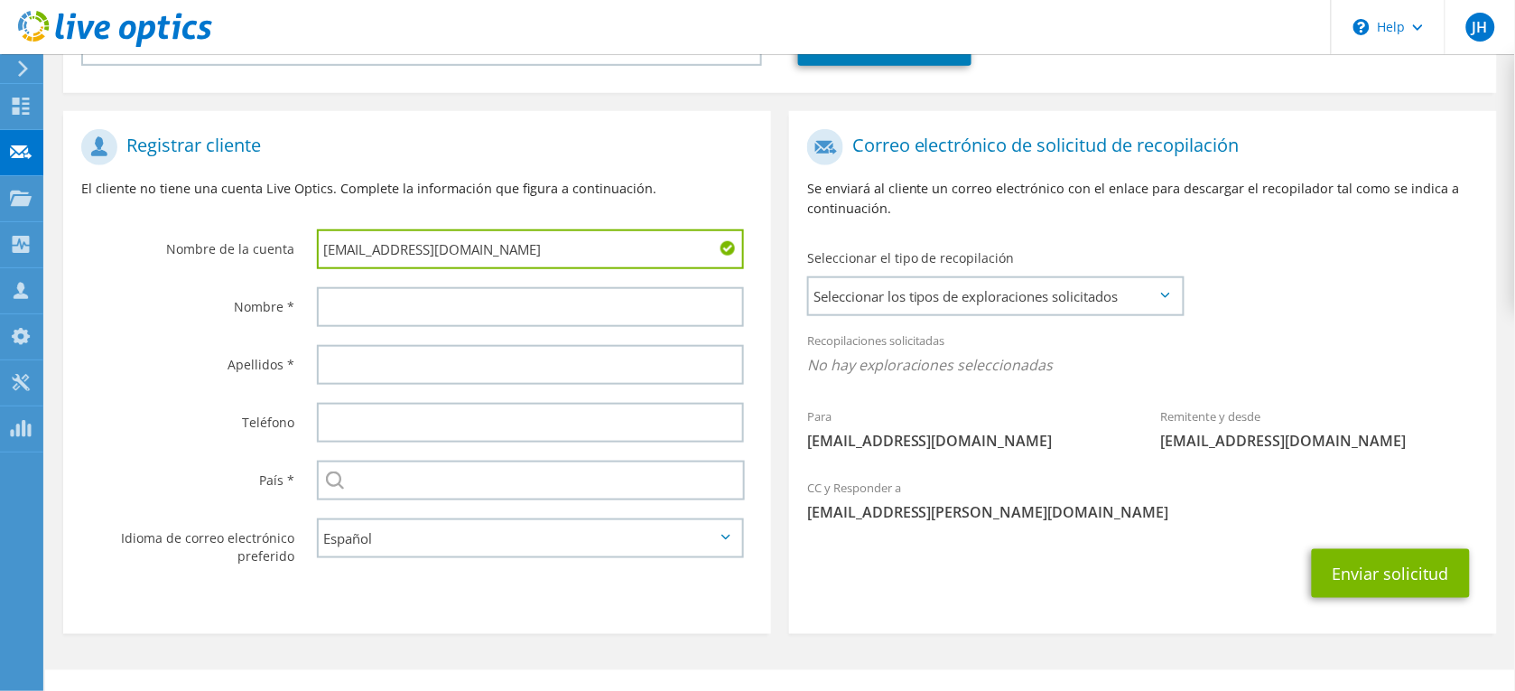
scroll to position [325, 0]
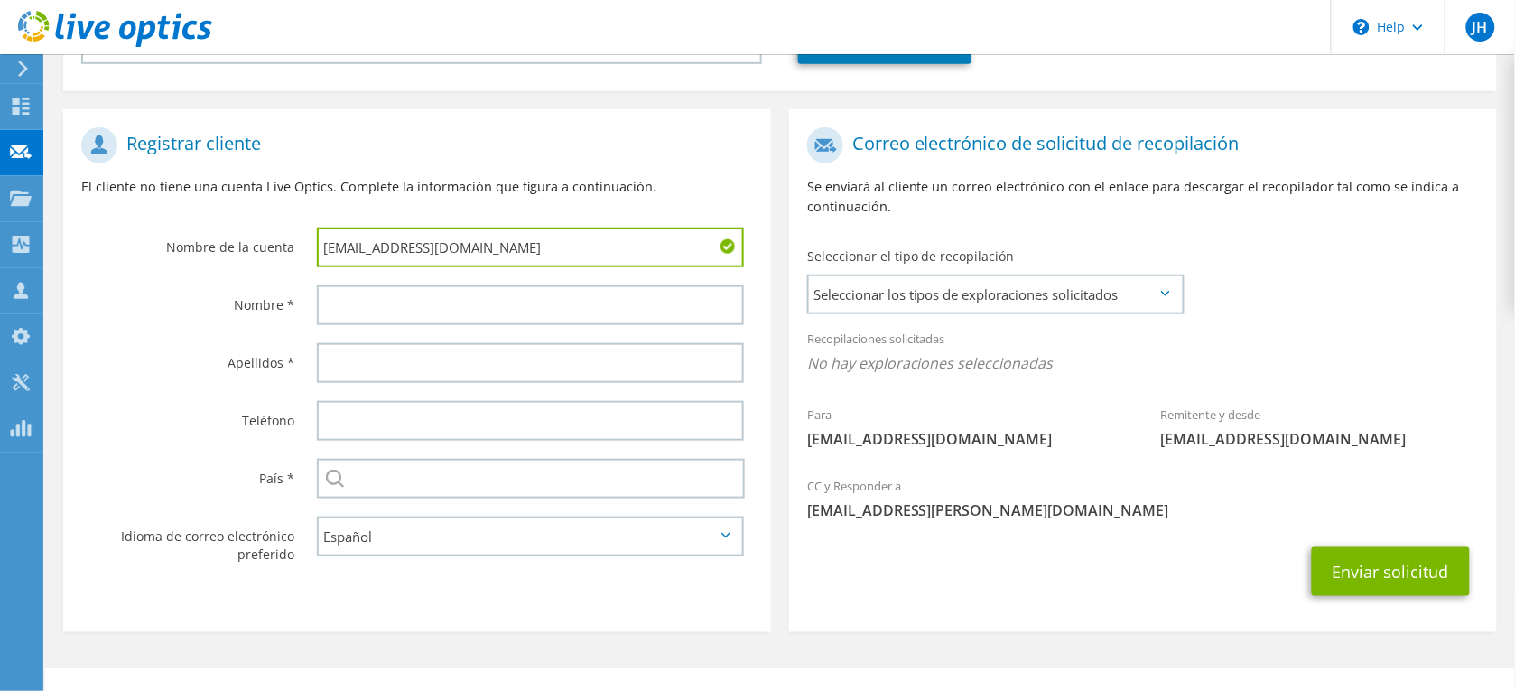
click at [531, 228] on input "greyes@pespirense.hn" at bounding box center [530, 248] width 427 height 40
drag, startPoint x: 607, startPoint y: 230, endPoint x: 45, endPoint y: 233, distance: 561.6
click at [51, 233] on section "Solicitar captura Proporcione la dirección de correo electrónico del cliente al…" at bounding box center [780, 225] width 1470 height 993
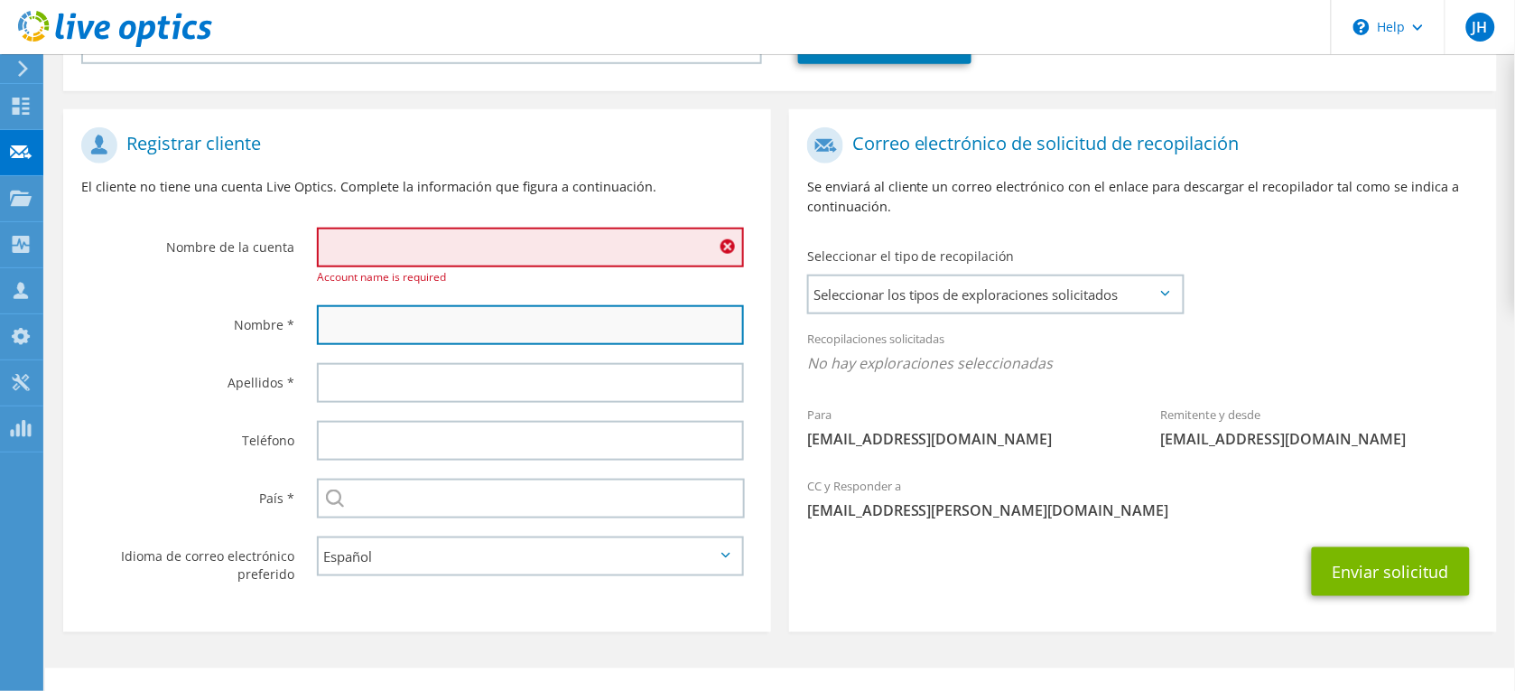
click at [377, 305] on input "text" at bounding box center [530, 325] width 427 height 40
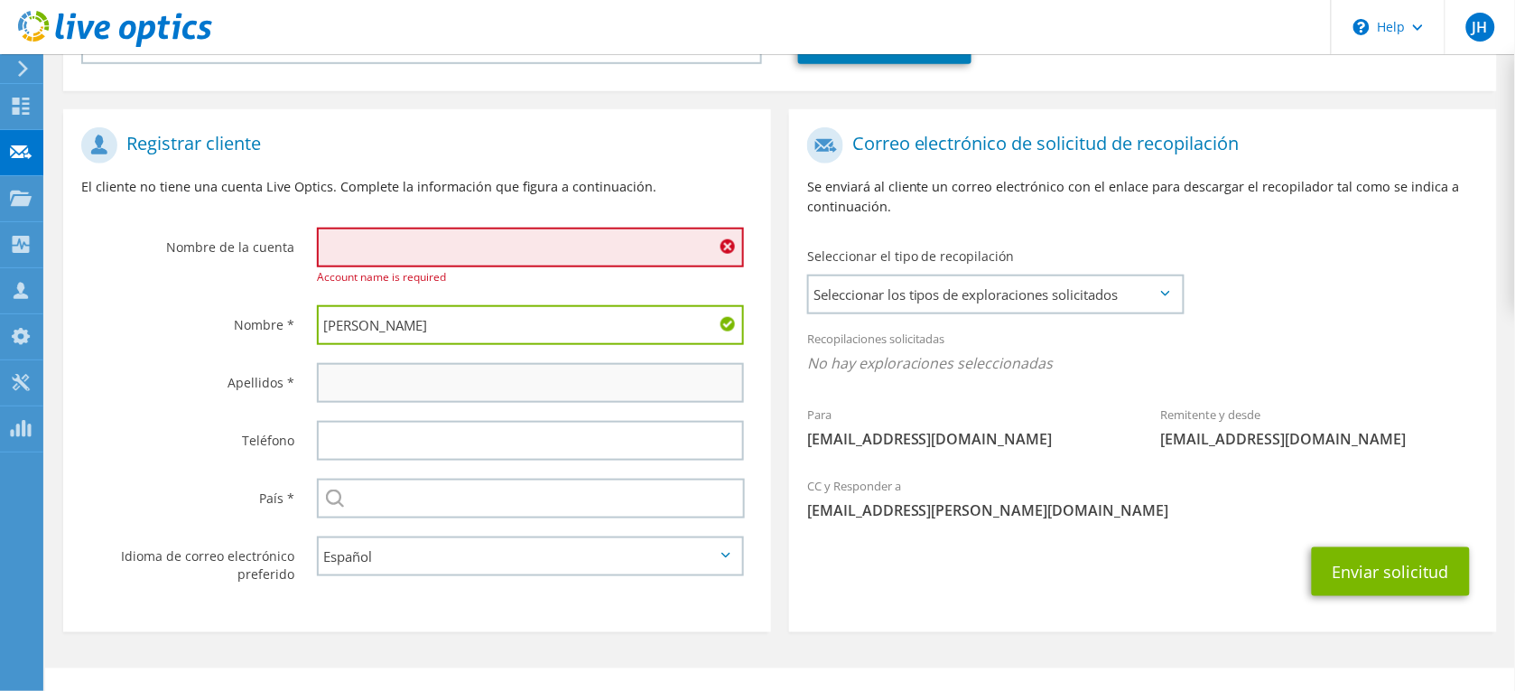
type input "Gerson"
click at [380, 363] on input "text" at bounding box center [530, 383] width 427 height 40
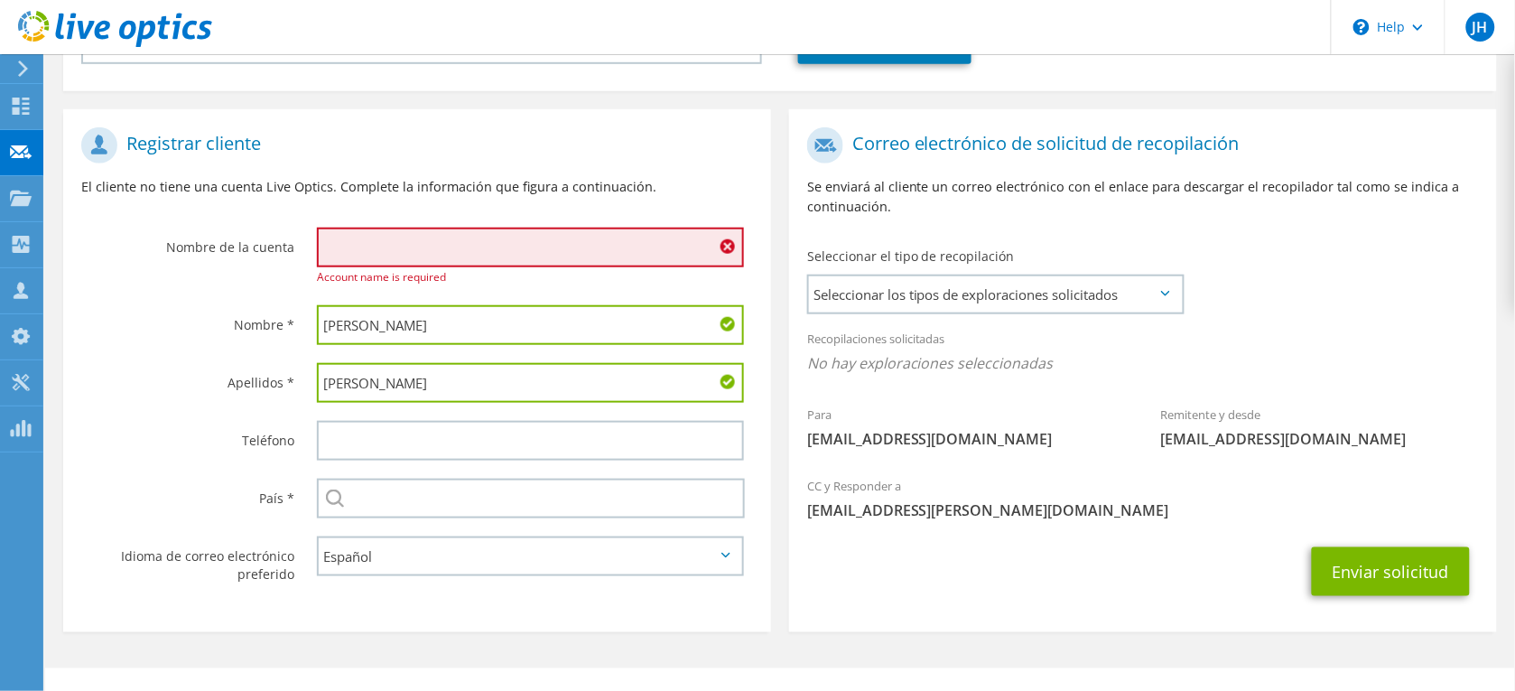
type input "Reyes"
click at [343, 228] on input "text" at bounding box center [530, 248] width 427 height 40
paste input "greyes@pespirense.hn"
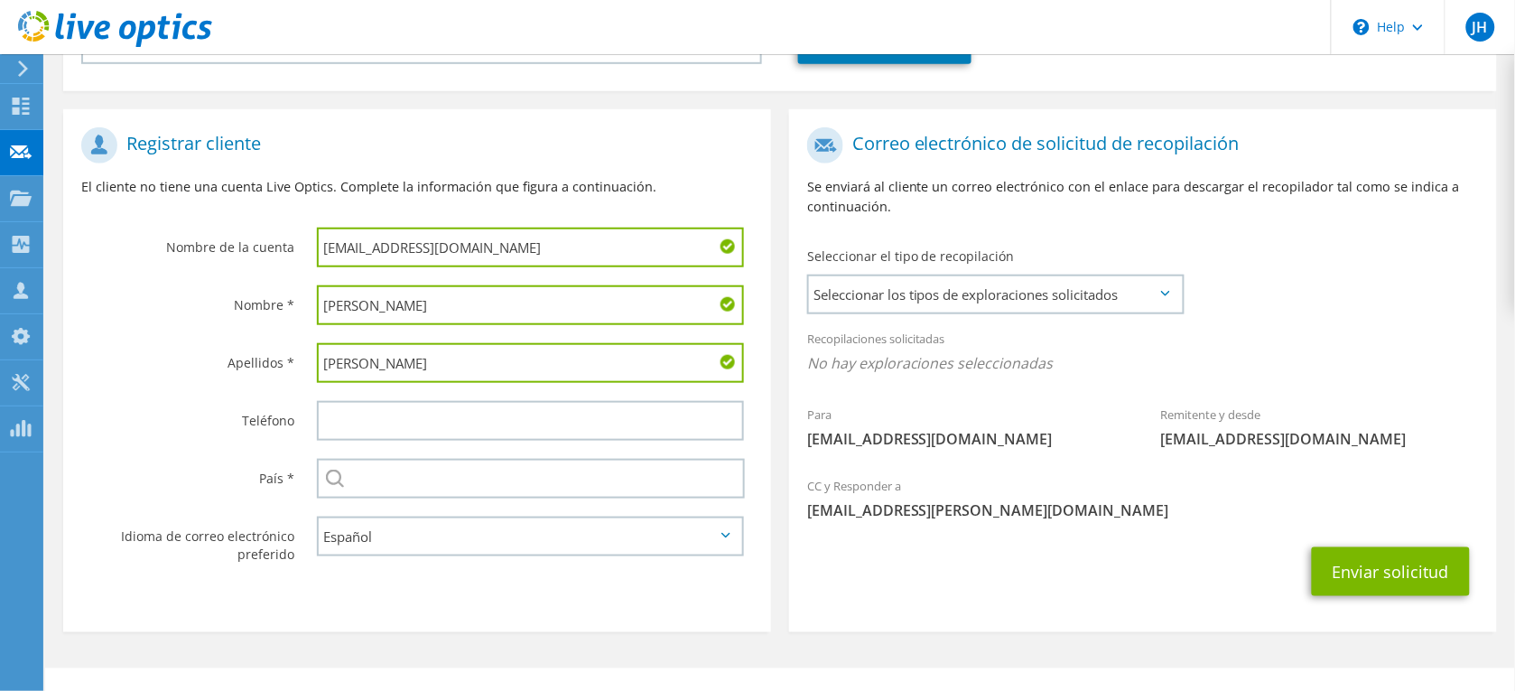
click at [525, 228] on input "greyes@pespirense.hn" at bounding box center [530, 248] width 427 height 40
drag, startPoint x: 557, startPoint y: 236, endPoint x: 142, endPoint y: 228, distance: 415.4
click at [143, 228] on div "Nombre de la cuenta greyes@pespirense.hn" at bounding box center [417, 197] width 708 height 158
paste input "Cooperativa Pespirense"
type input "Cooperativa Pespirense"
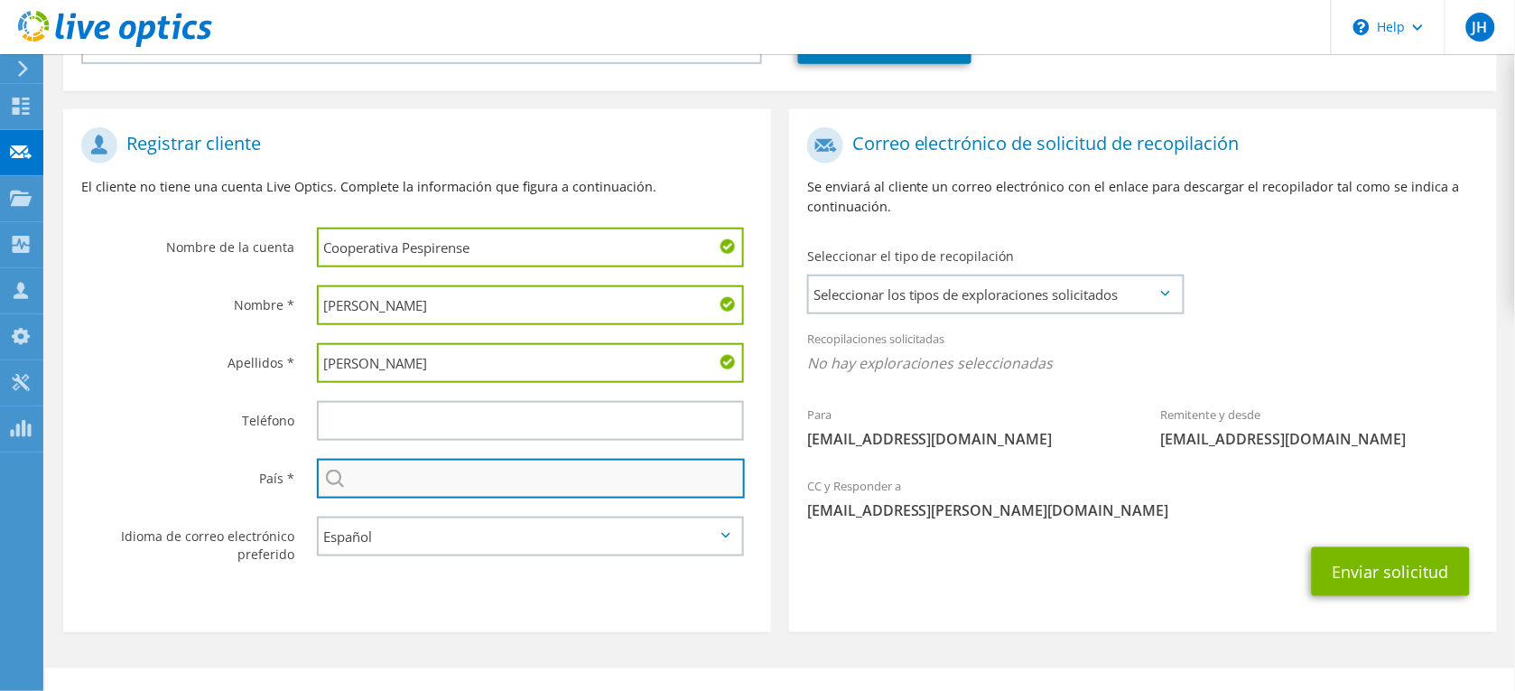
click at [390, 463] on input "text" at bounding box center [531, 479] width 428 height 40
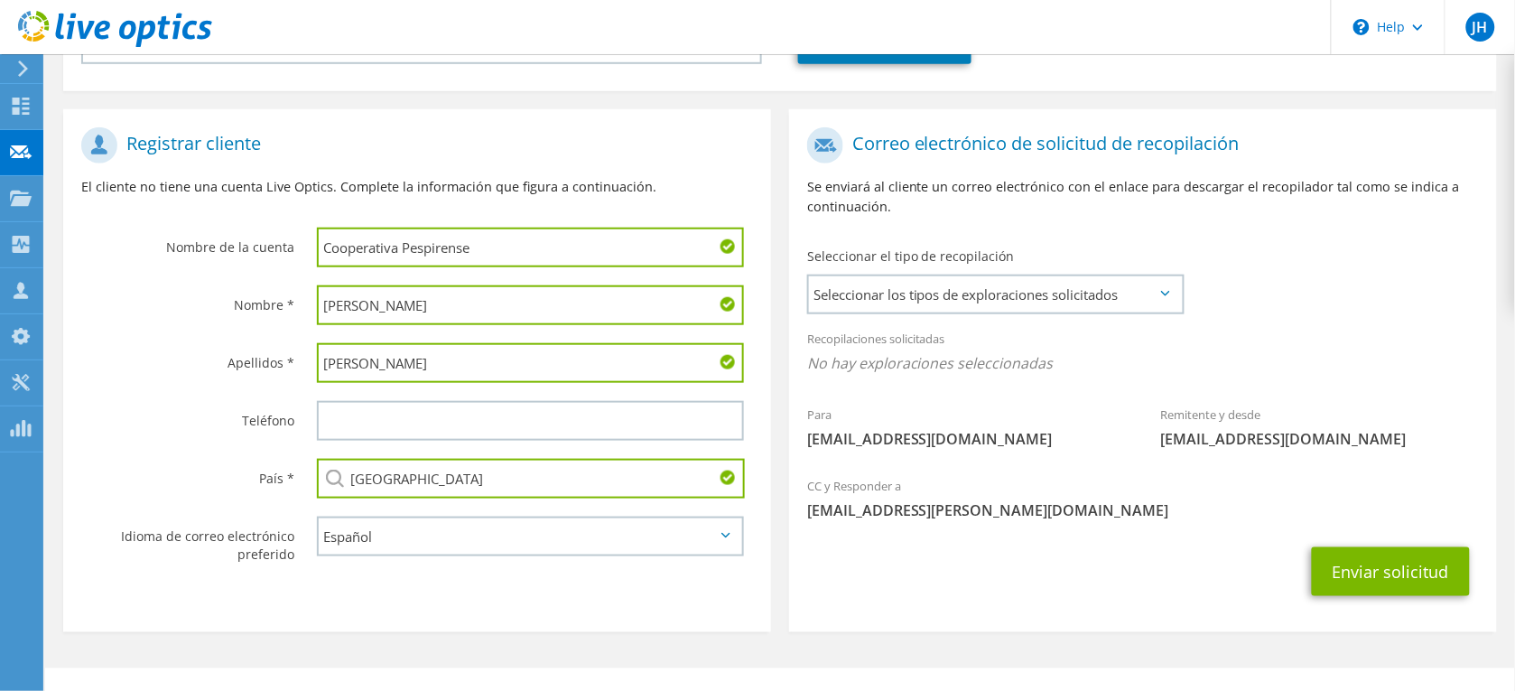
type input "[GEOGRAPHIC_DATA]"
click at [664, 601] on section "Registrar cliente El cliente no tiene una cuenta Live Optics. Complete la infor…" at bounding box center [417, 370] width 708 height 523
click at [1027, 276] on span "Seleccionar los tipos de exploraciones solicitados" at bounding box center [995, 294] width 373 height 36
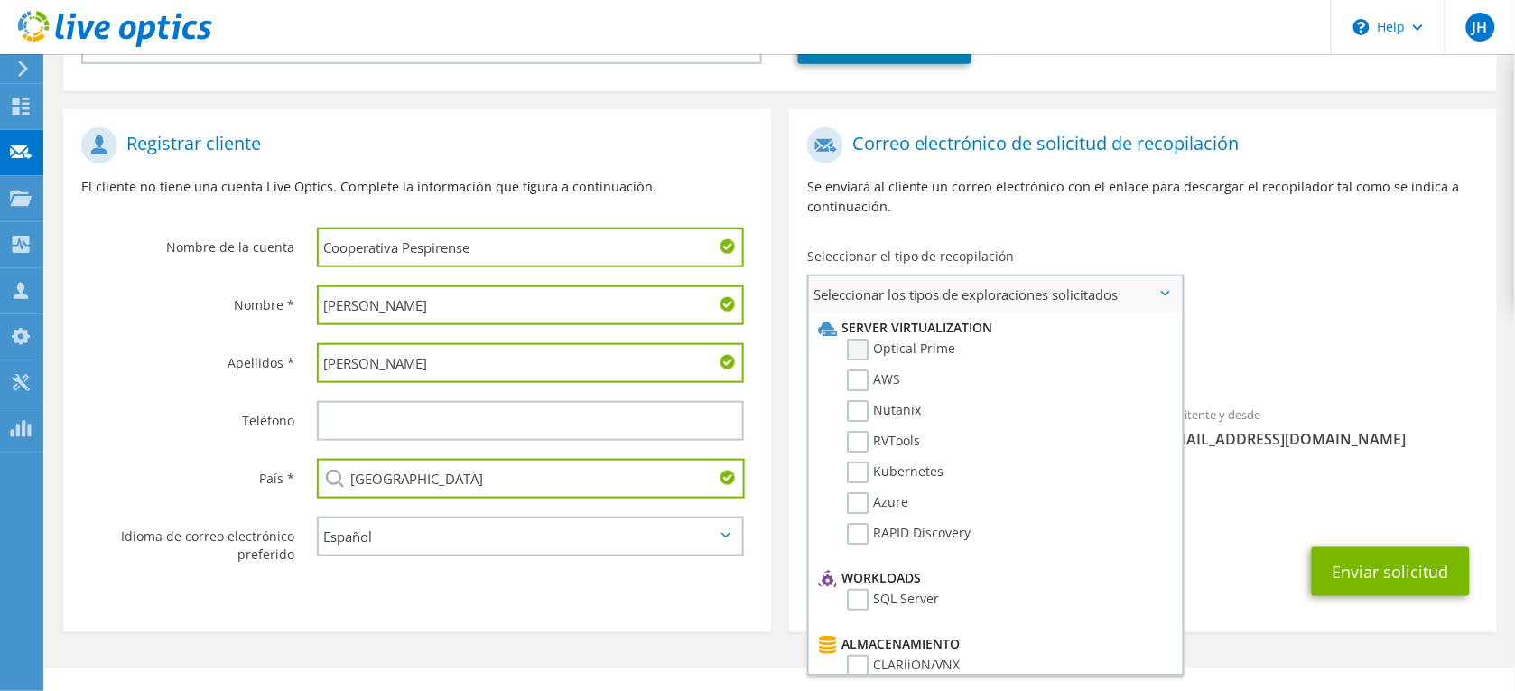
click at [860, 339] on label "Optical Prime" at bounding box center [901, 350] width 108 height 22
click at [0, 0] on input "Optical Prime" at bounding box center [0, 0] width 0 height 0
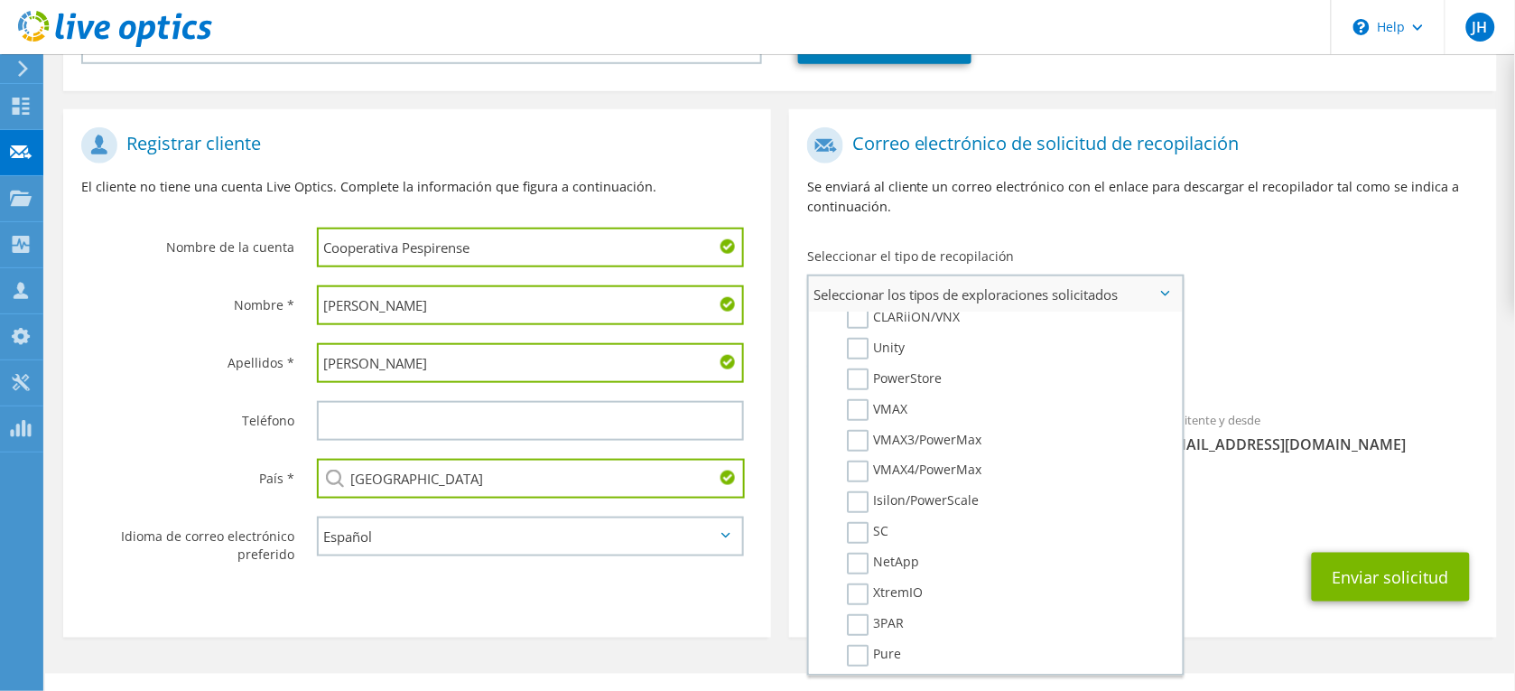
scroll to position [348, 0]
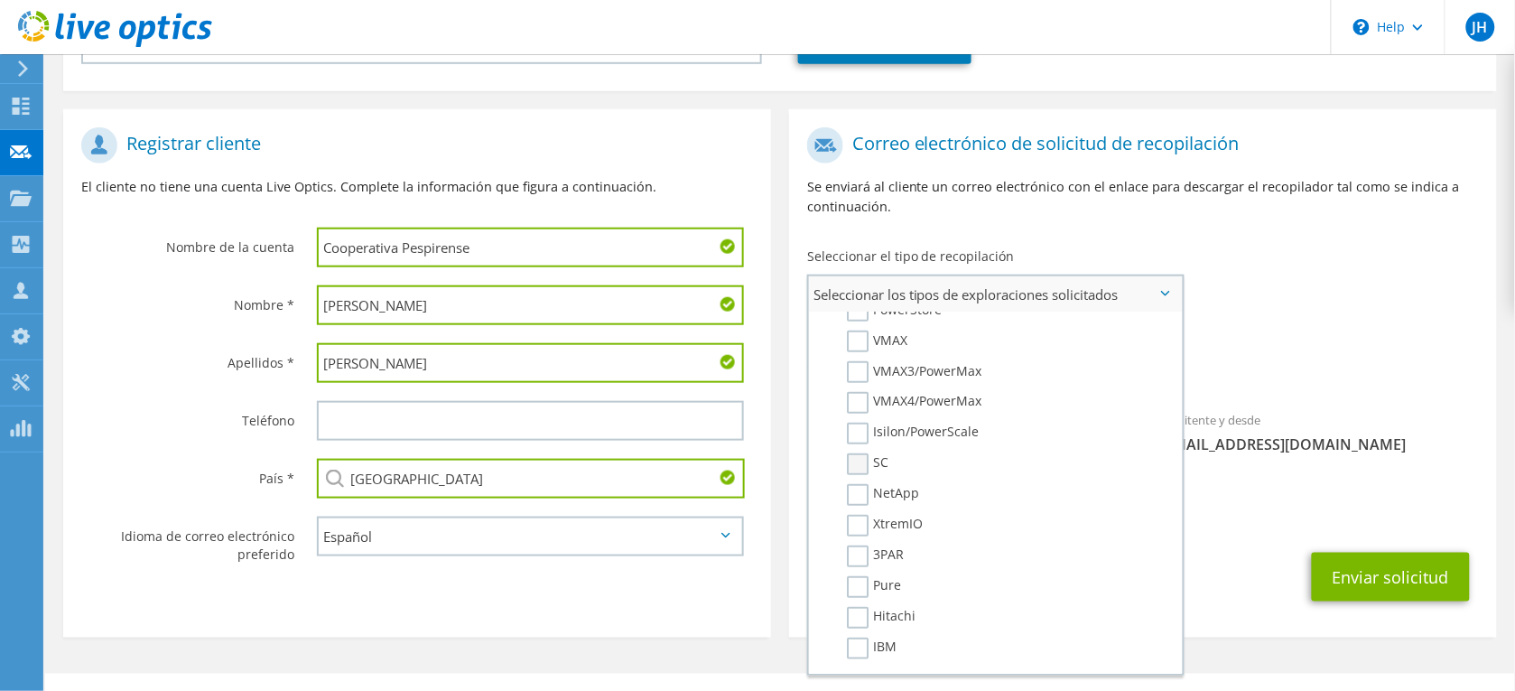
click at [862, 453] on label "SC" at bounding box center [868, 464] width 42 height 22
click at [0, 0] on input "SC" at bounding box center [0, 0] width 0 height 0
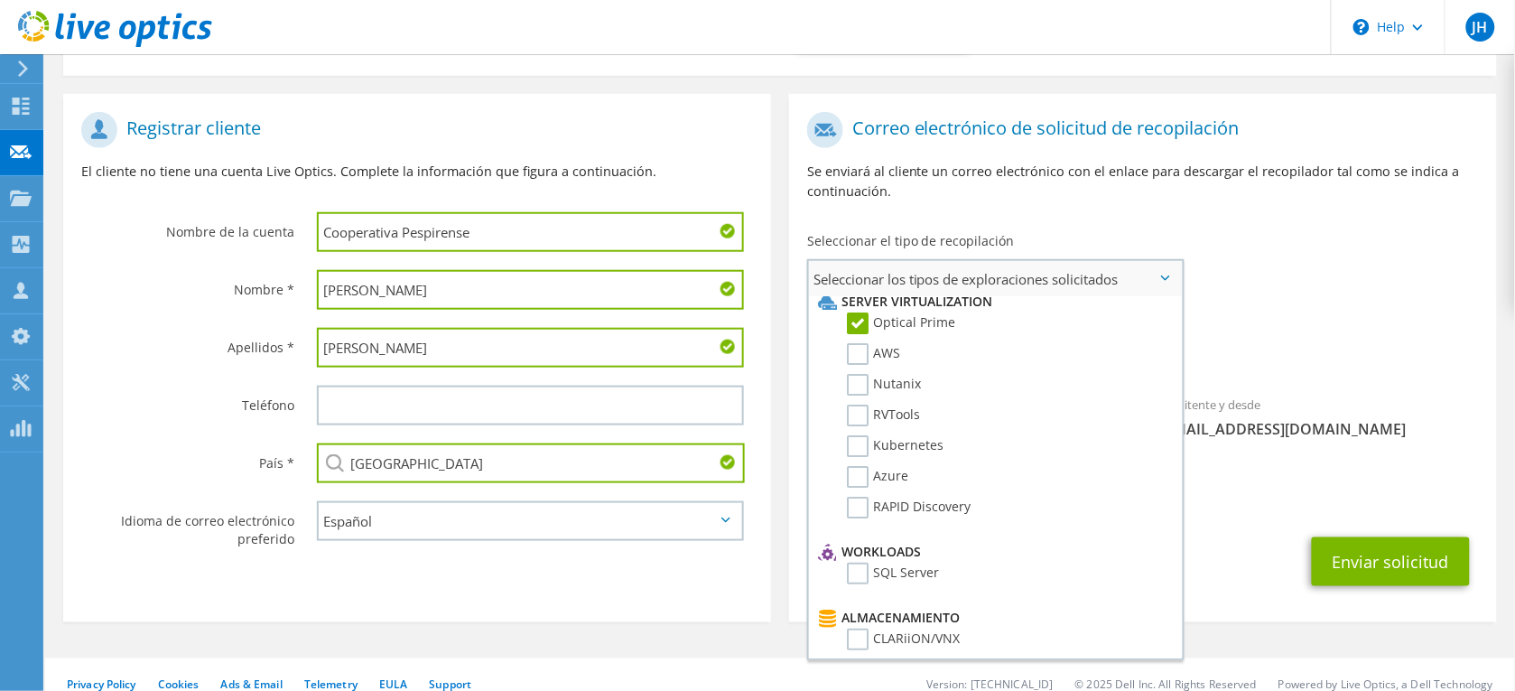
scroll to position [0, 0]
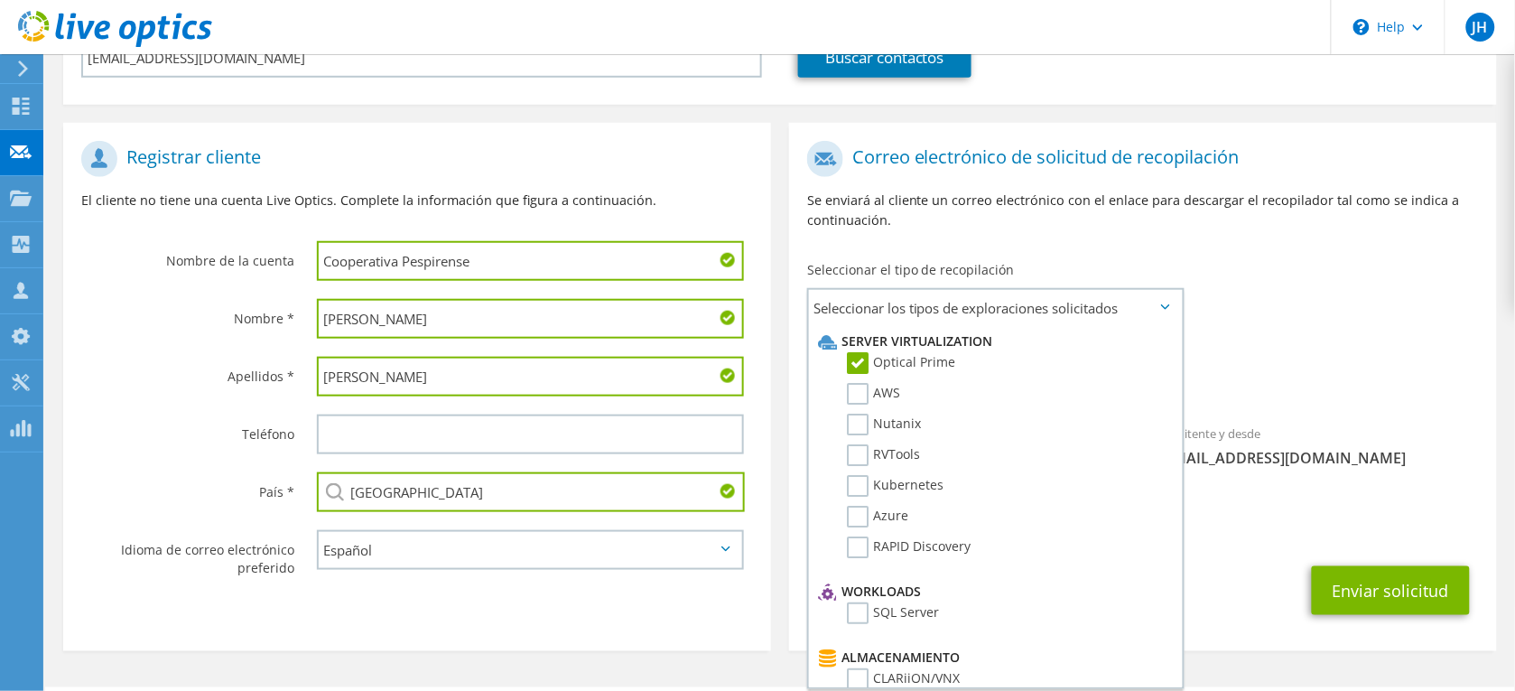
click at [1343, 333] on div "Recopilaciones solicitadas No hay exploraciones seleccionadas Optical Prime SC" at bounding box center [1143, 369] width 708 height 72
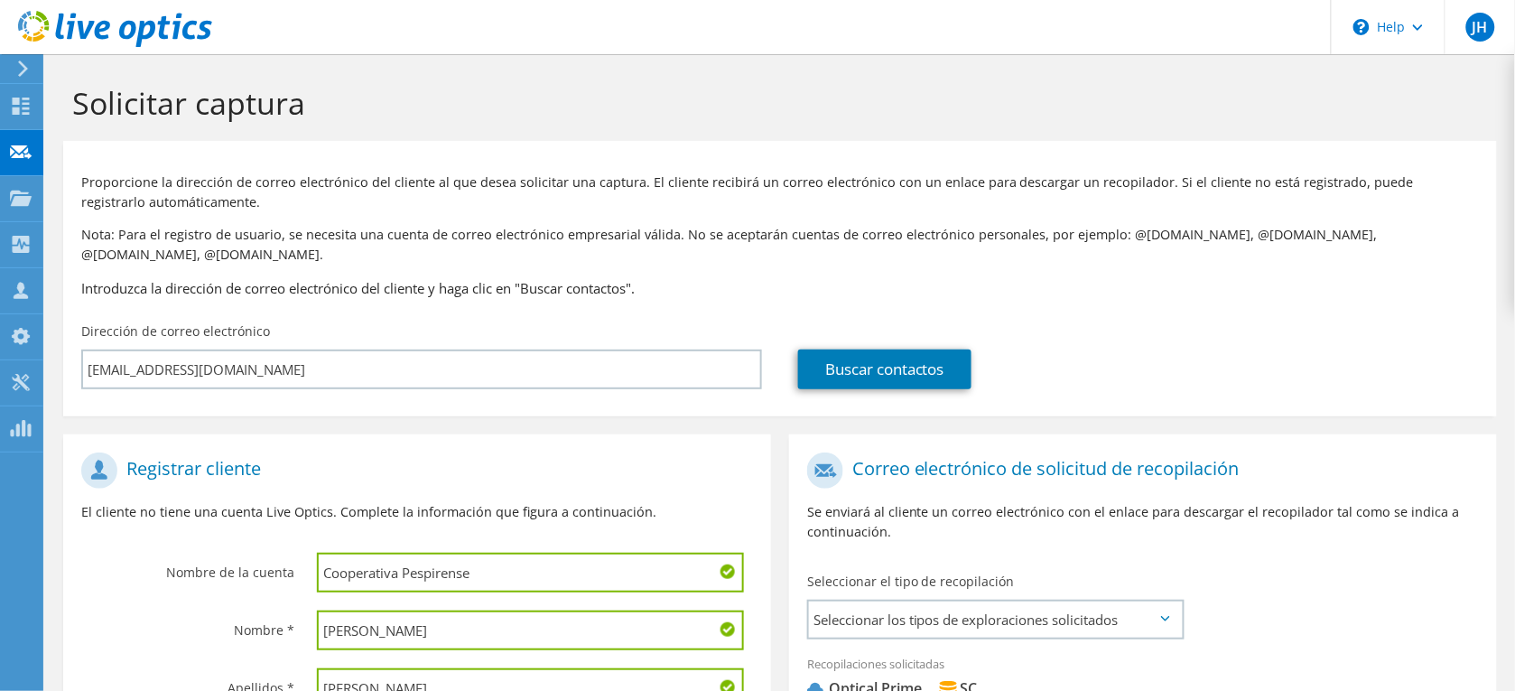
scroll to position [340, 0]
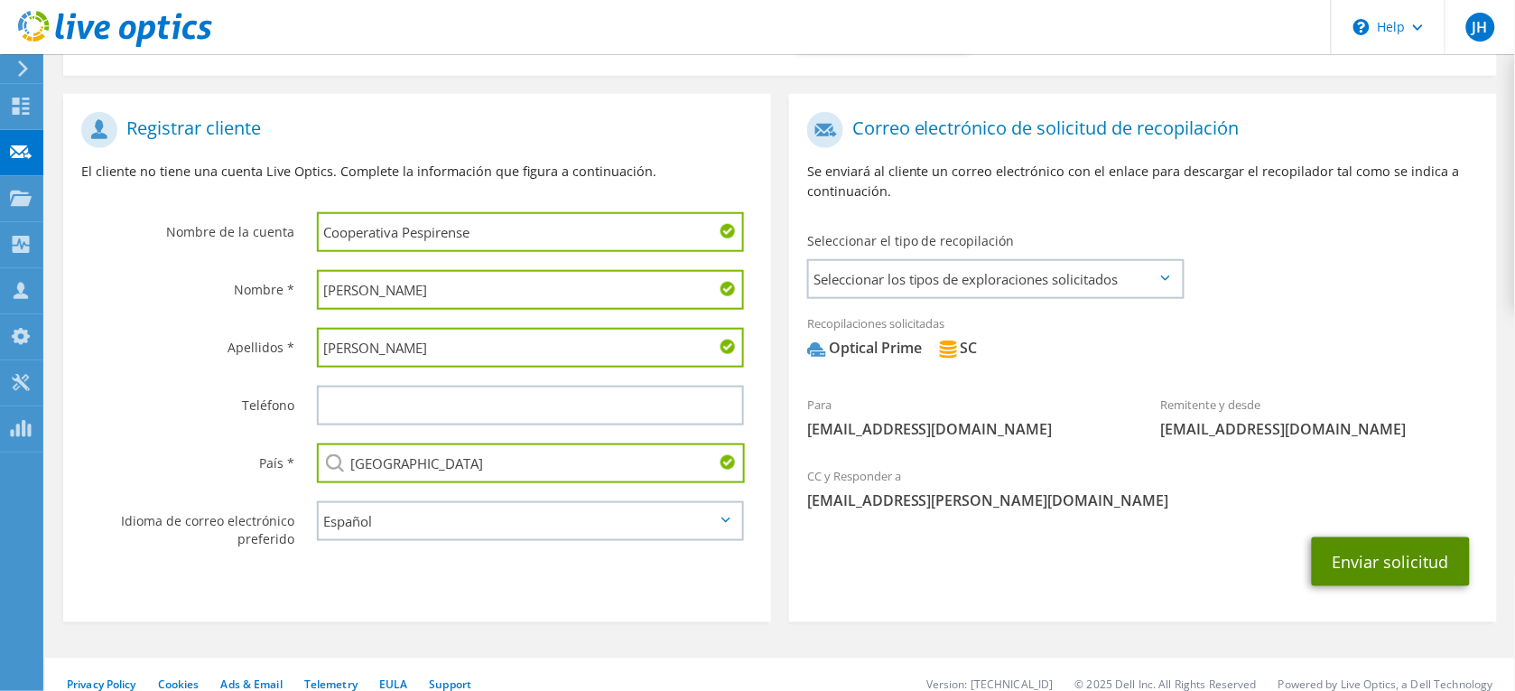
click at [1395, 537] on button "Enviar solicitud" at bounding box center [1391, 561] width 158 height 49
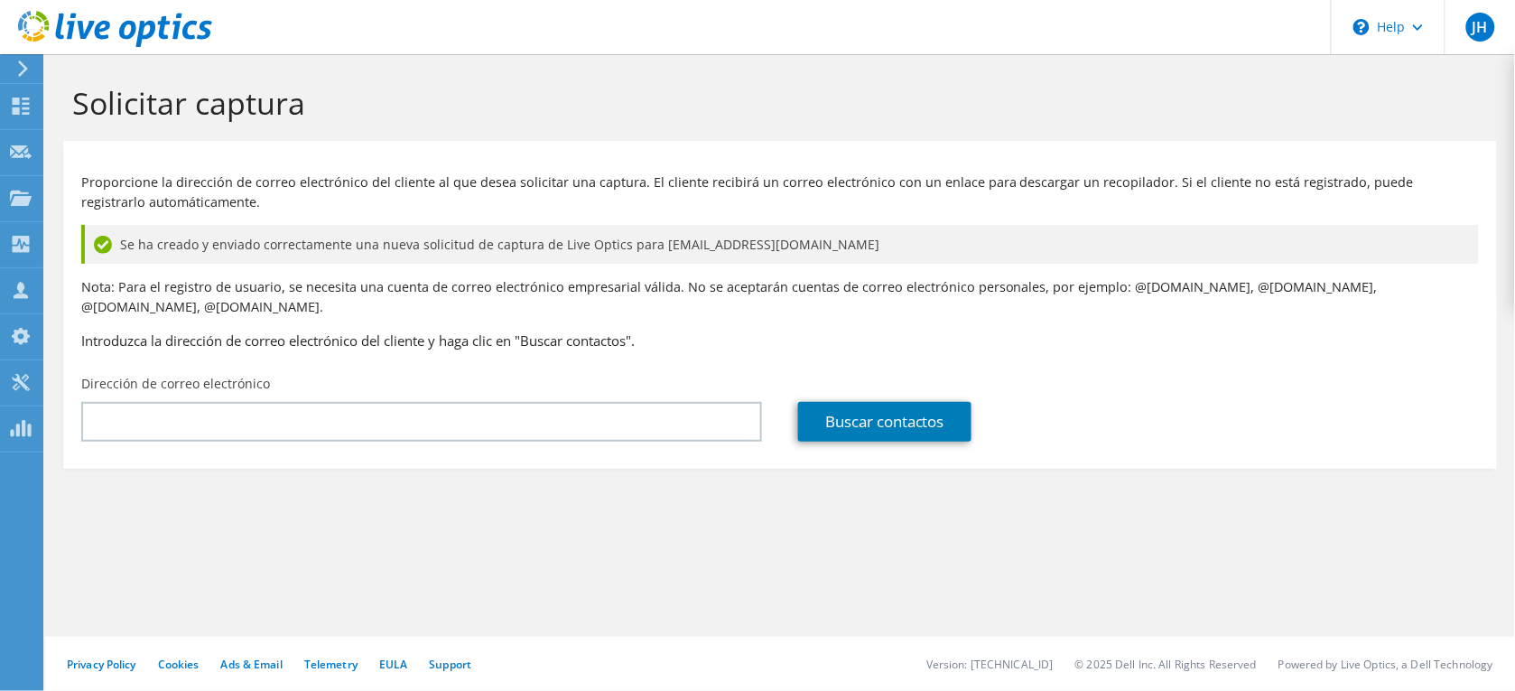
click at [633, 296] on p "Nota: Para el registro de usuario, se necesita una cuenta de correo electrónico…" at bounding box center [780, 297] width 1398 height 40
